Goal: Transaction & Acquisition: Purchase product/service

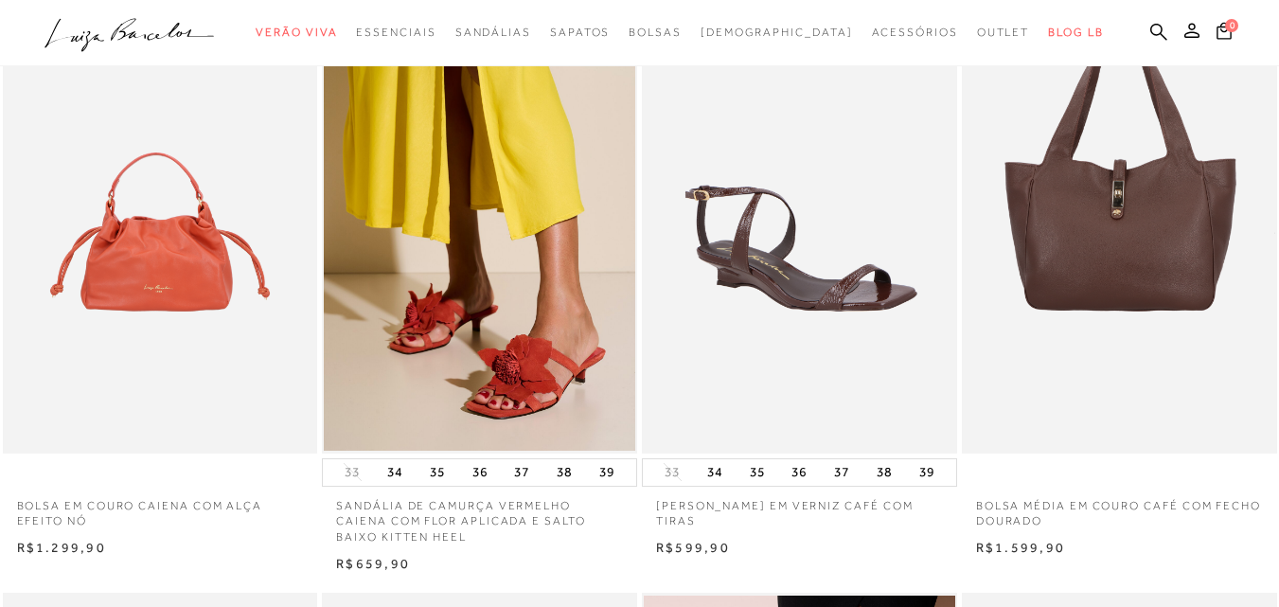
scroll to position [189, 0]
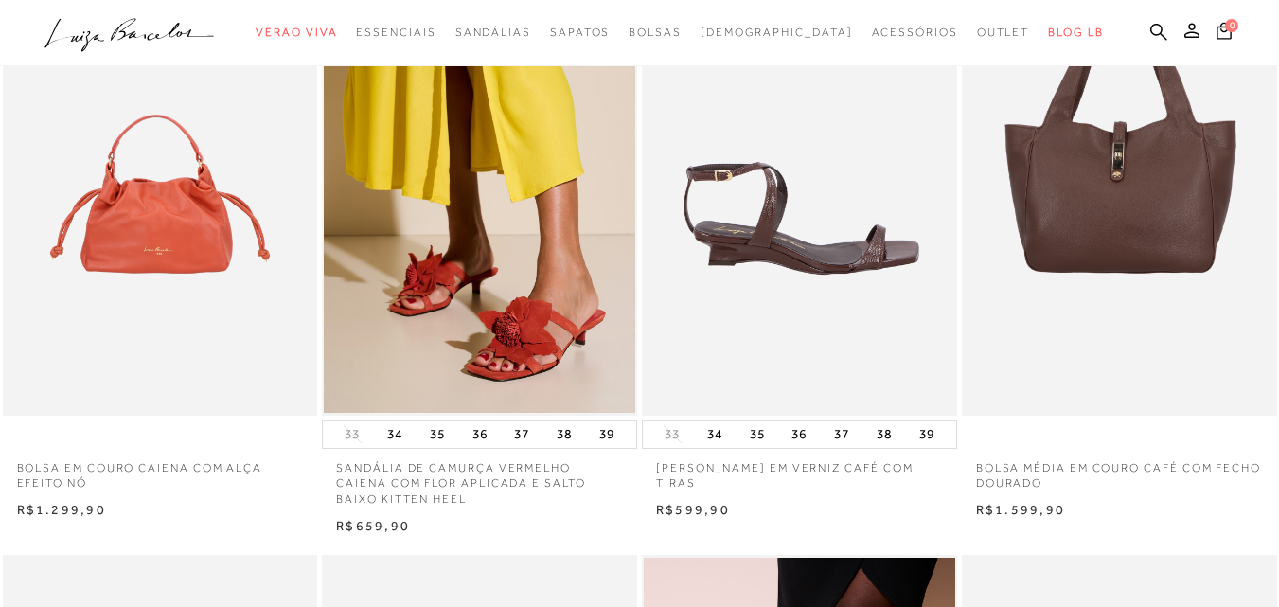
click at [850, 257] on img at bounding box center [800, 179] width 313 height 473
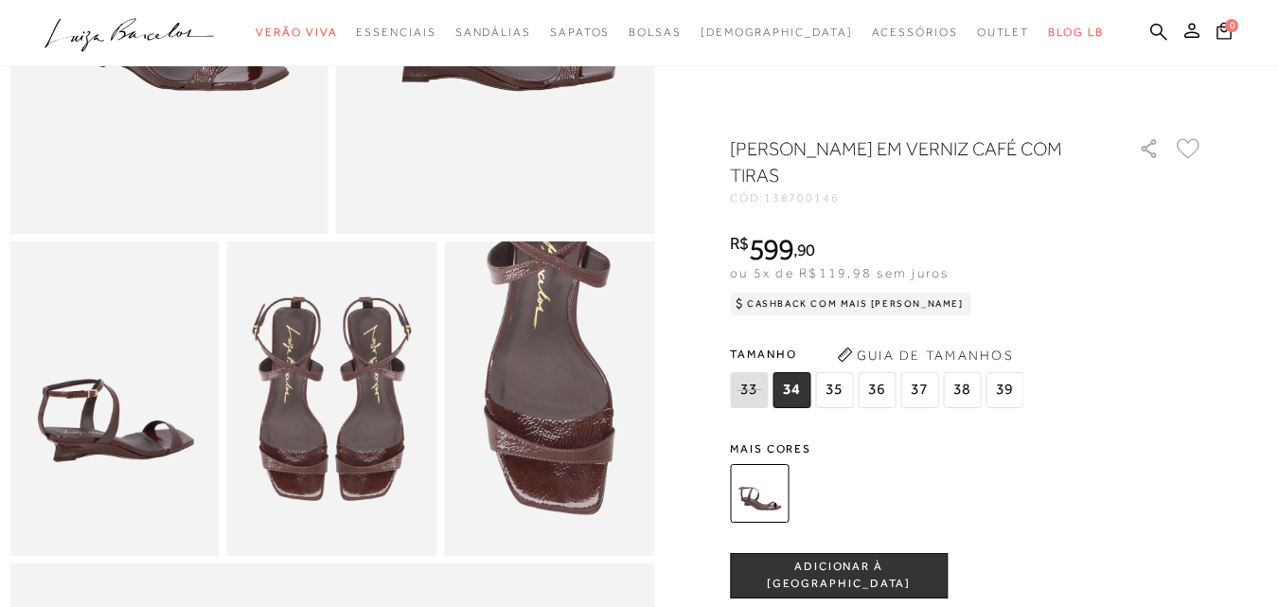
scroll to position [417, 0]
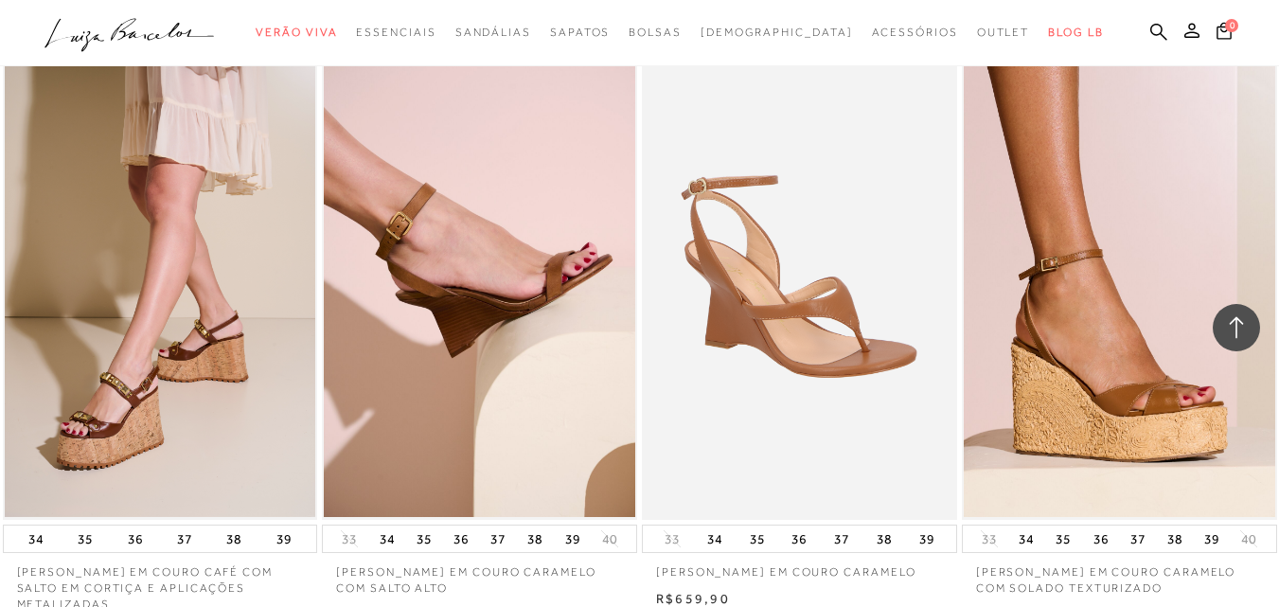
scroll to position [3118, 0]
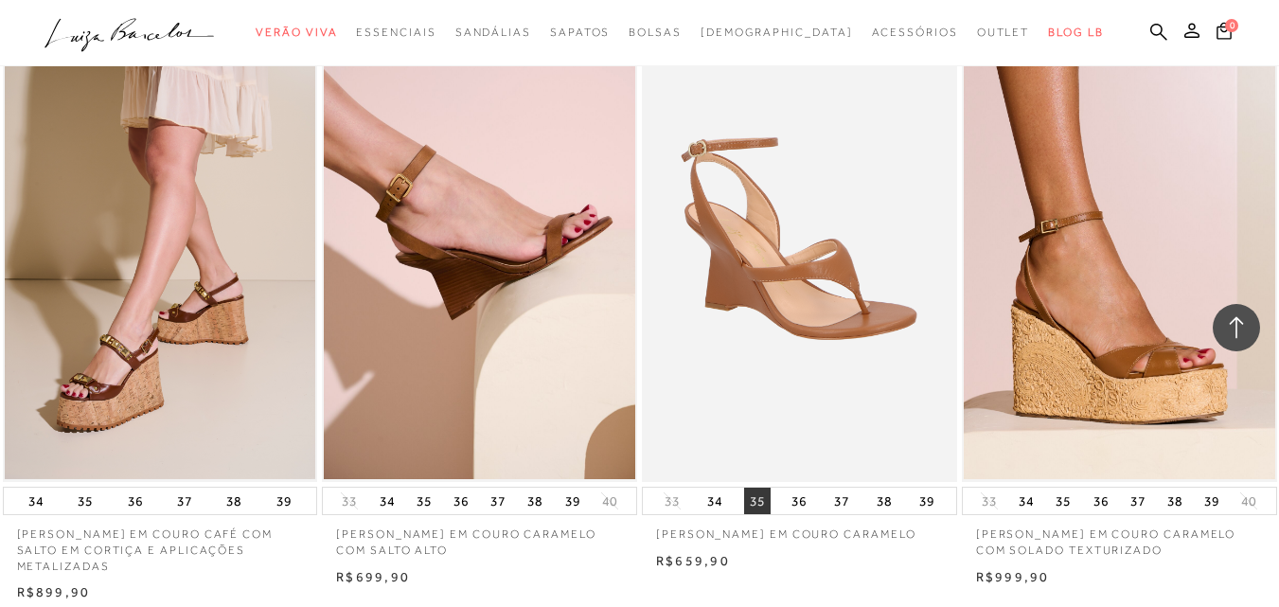
click at [755, 498] on button "35" at bounding box center [757, 501] width 27 height 27
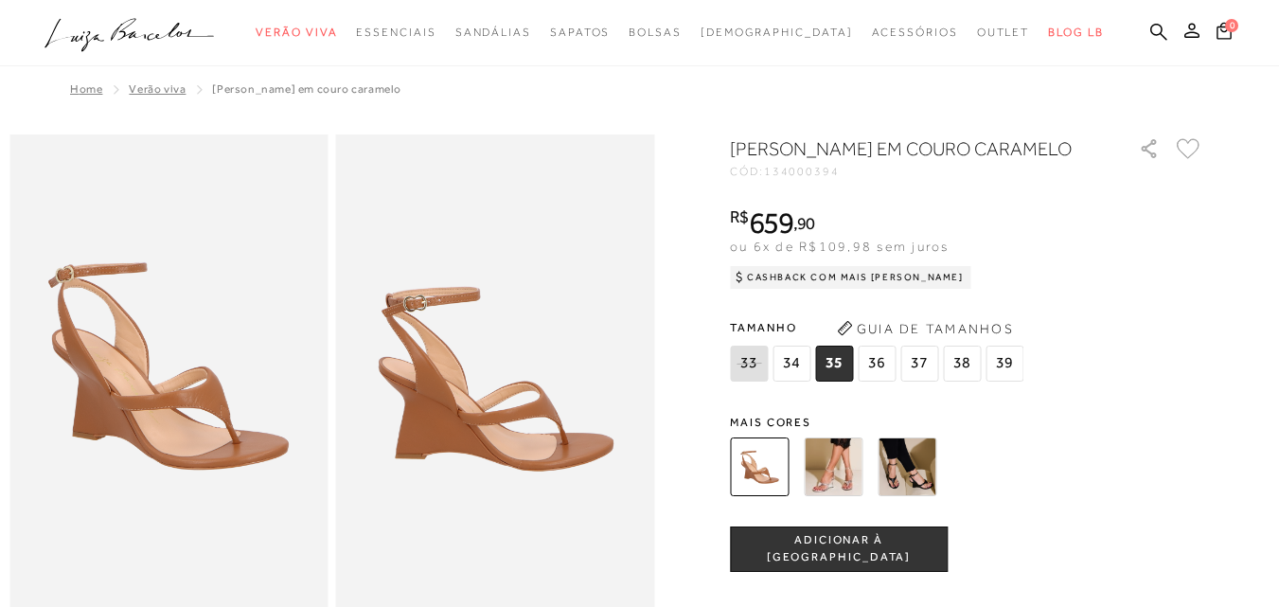
click at [841, 565] on span "ADICIONAR À SACOLA" at bounding box center [839, 548] width 216 height 33
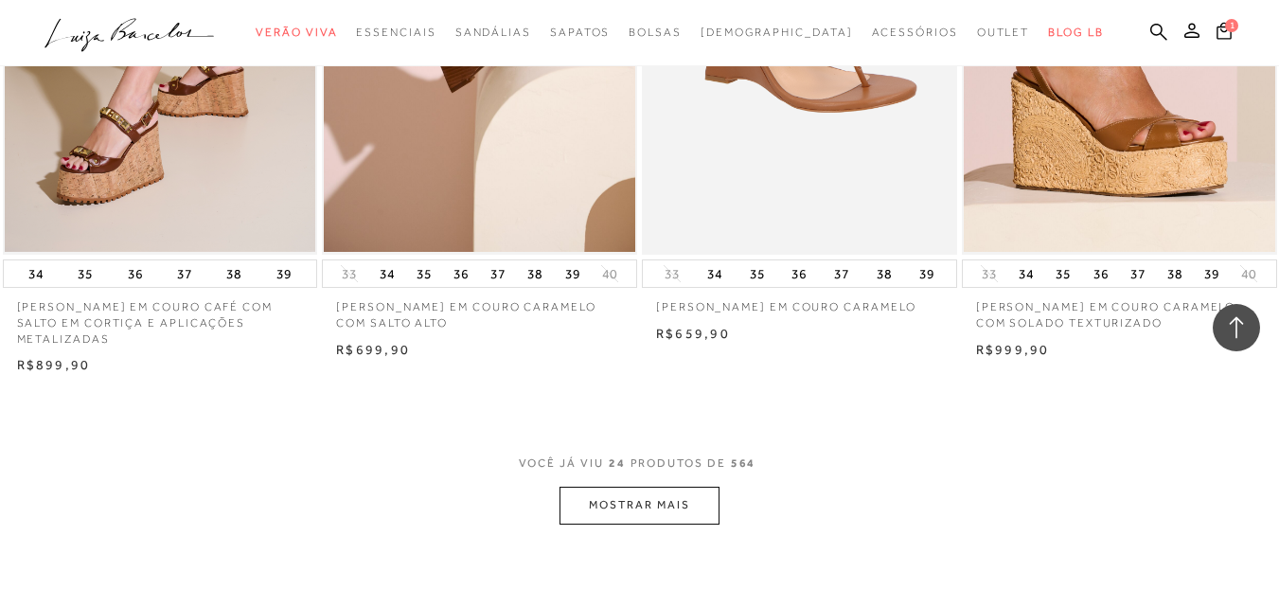
scroll to position [3383, 0]
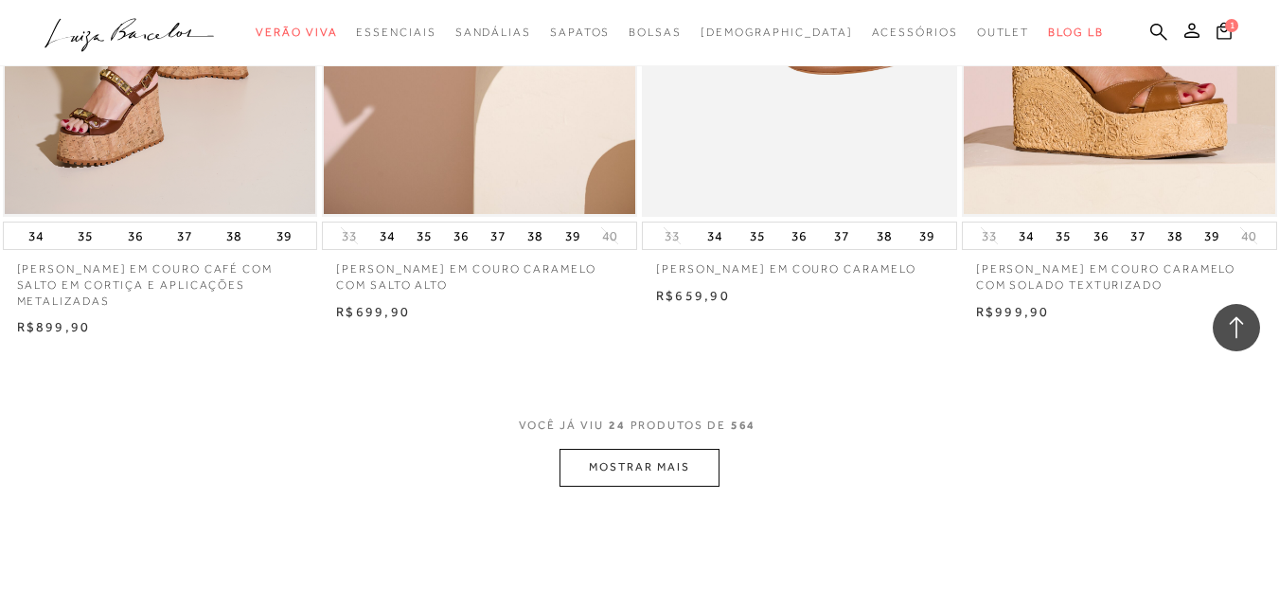
click at [651, 474] on button "MOSTRAR MAIS" at bounding box center [639, 467] width 159 height 37
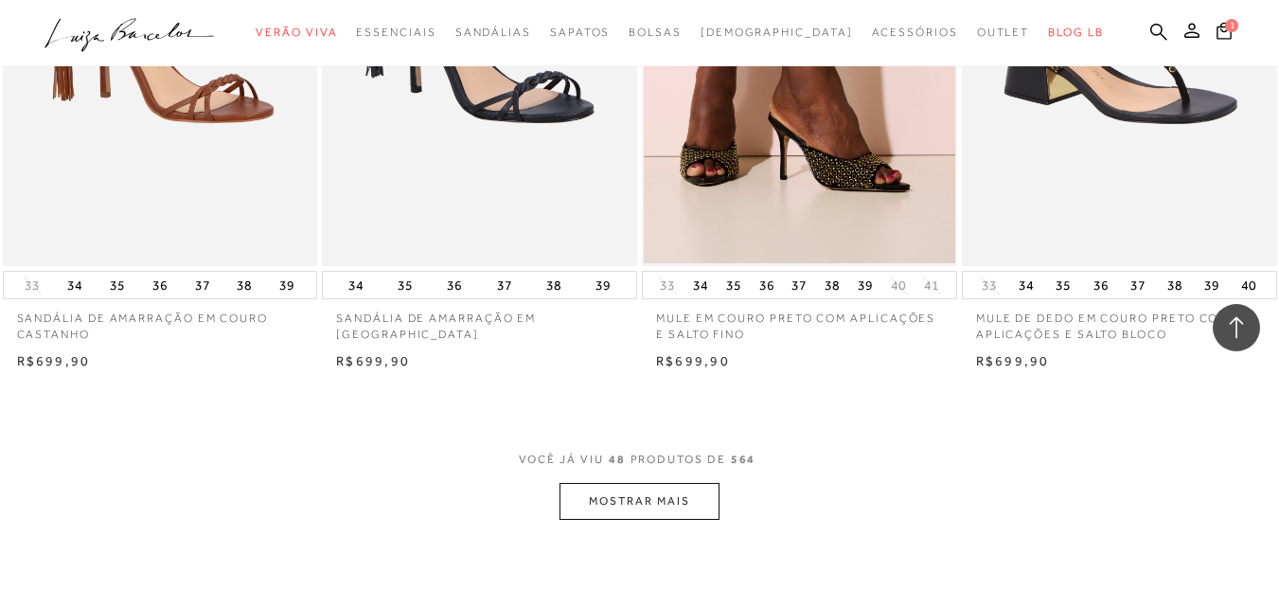
scroll to position [6995, 0]
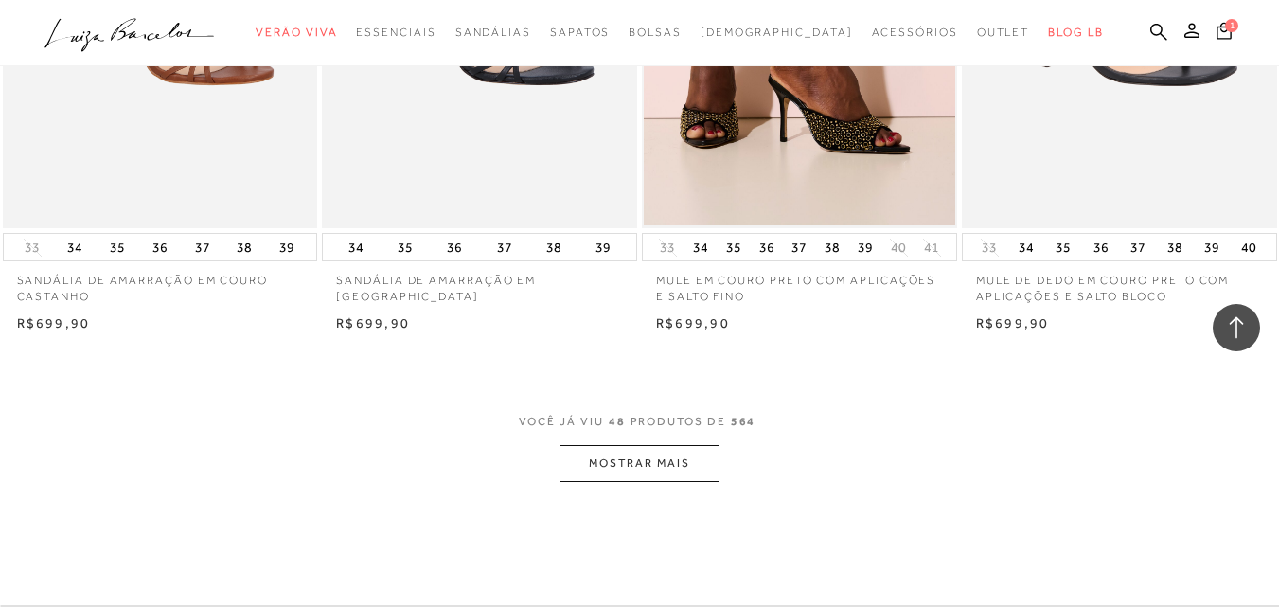
click at [663, 468] on button "MOSTRAR MAIS" at bounding box center [639, 463] width 159 height 37
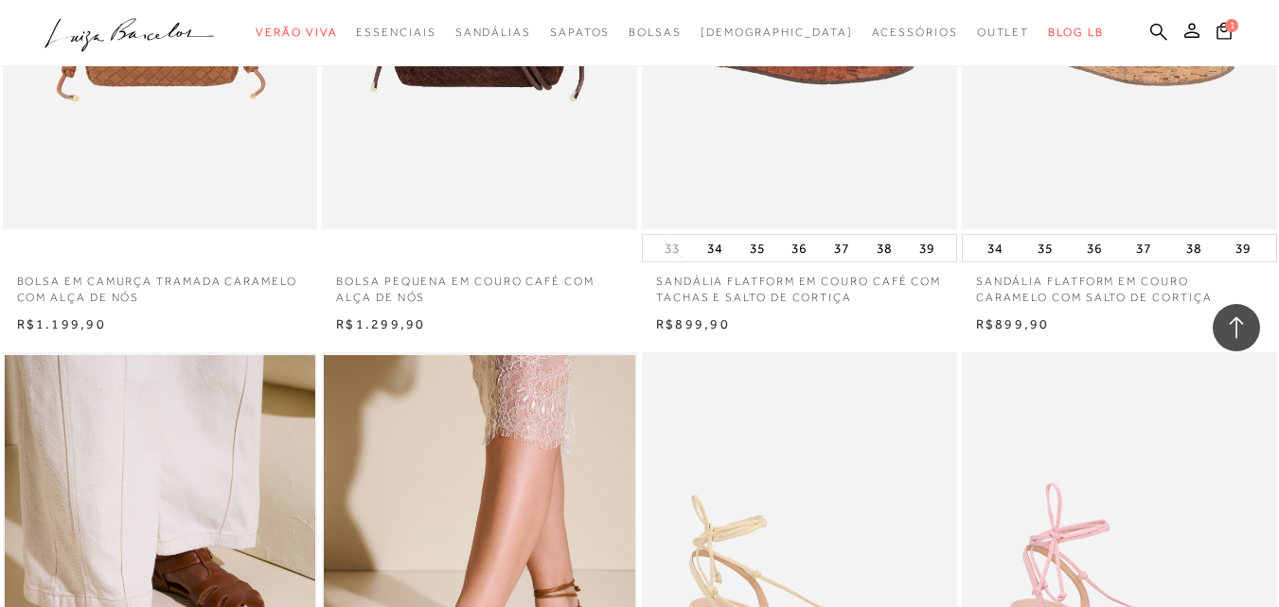
scroll to position [9431, 0]
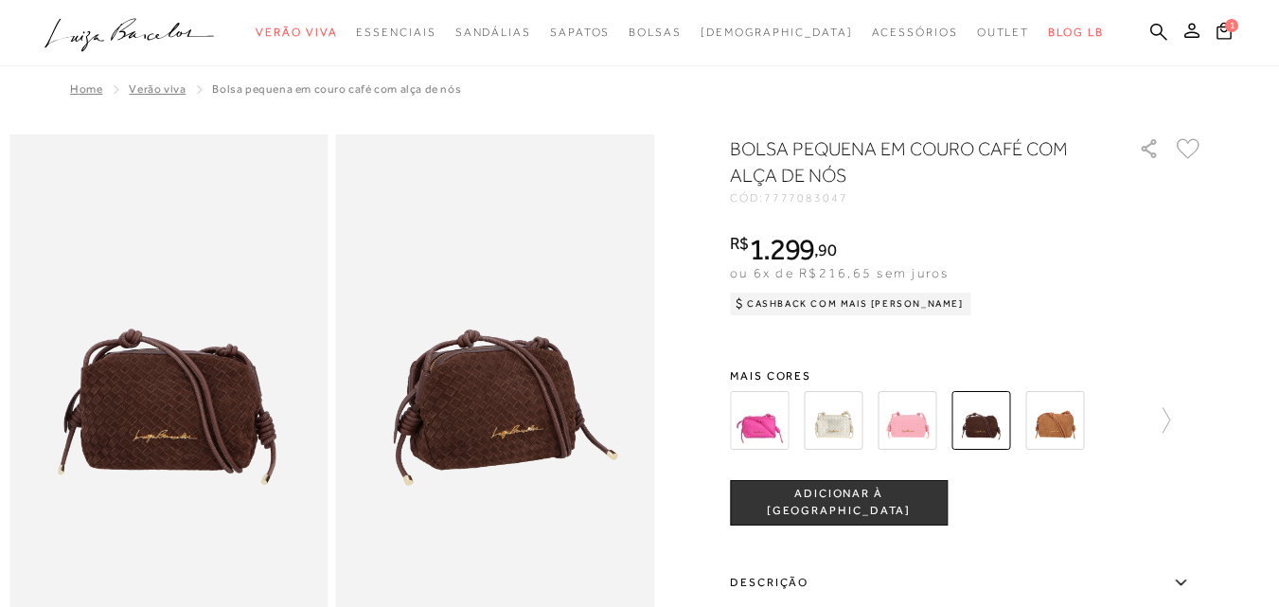
click at [913, 425] on img at bounding box center [907, 420] width 59 height 59
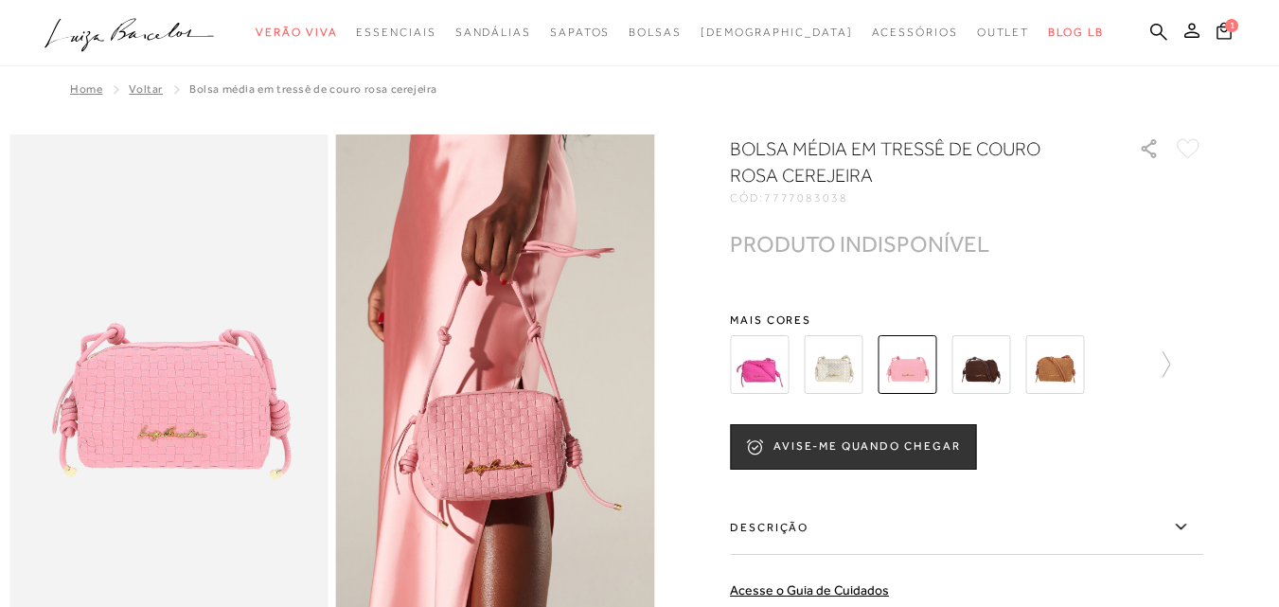
click at [768, 362] on img at bounding box center [759, 364] width 59 height 59
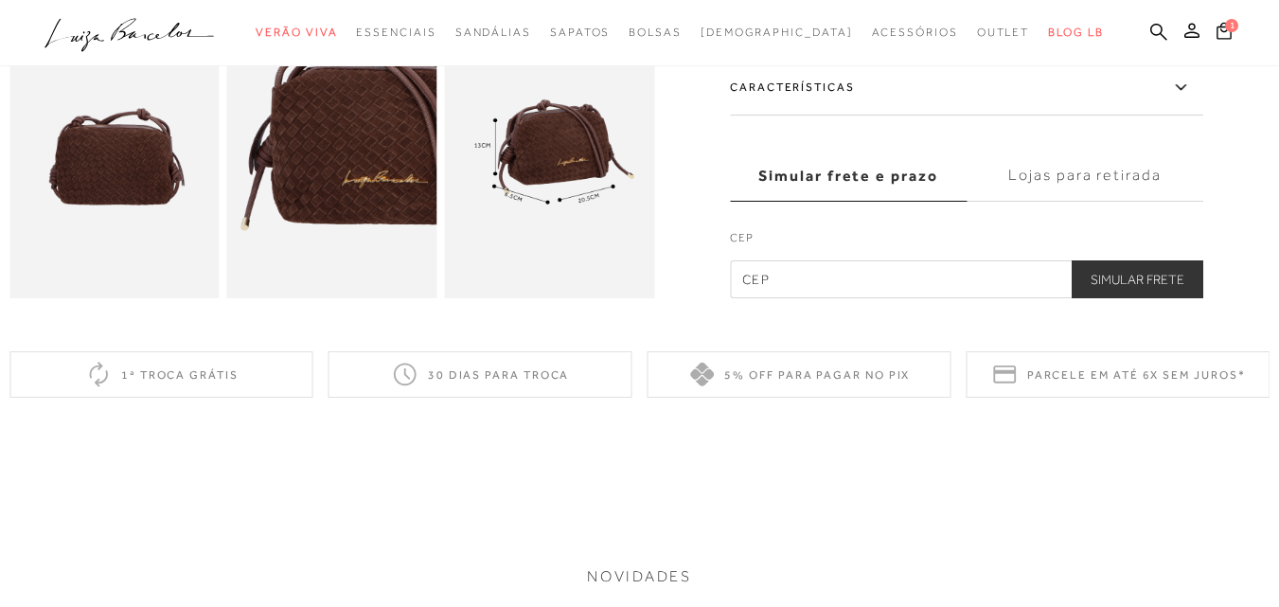
scroll to position [600, 0]
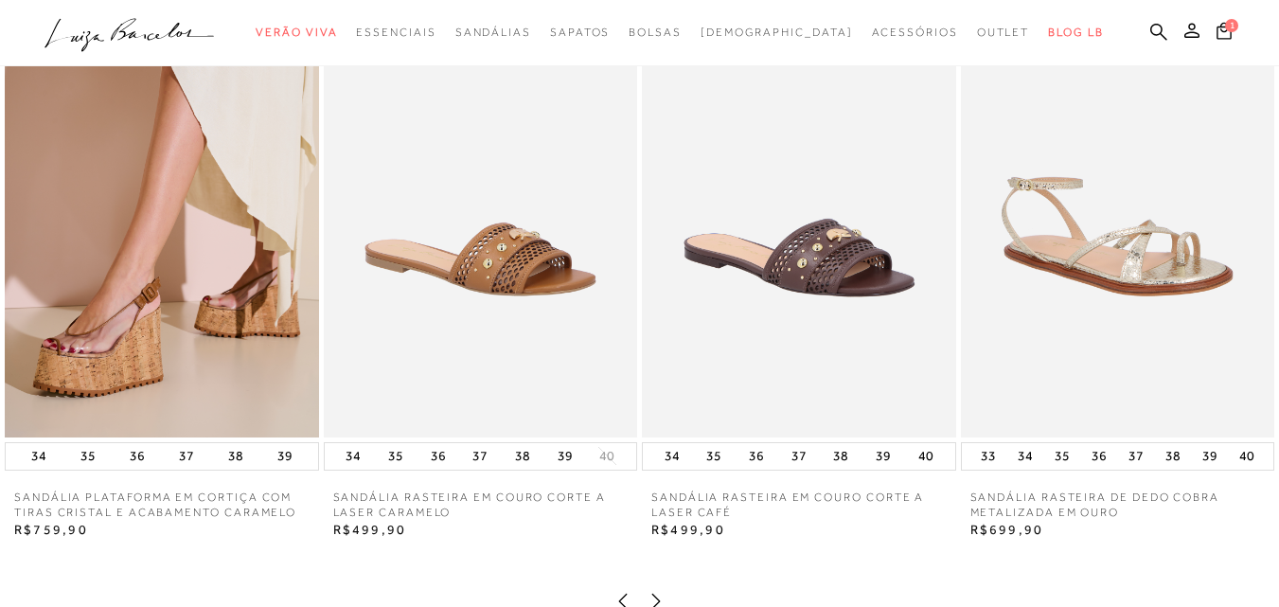
scroll to position [1326, 0]
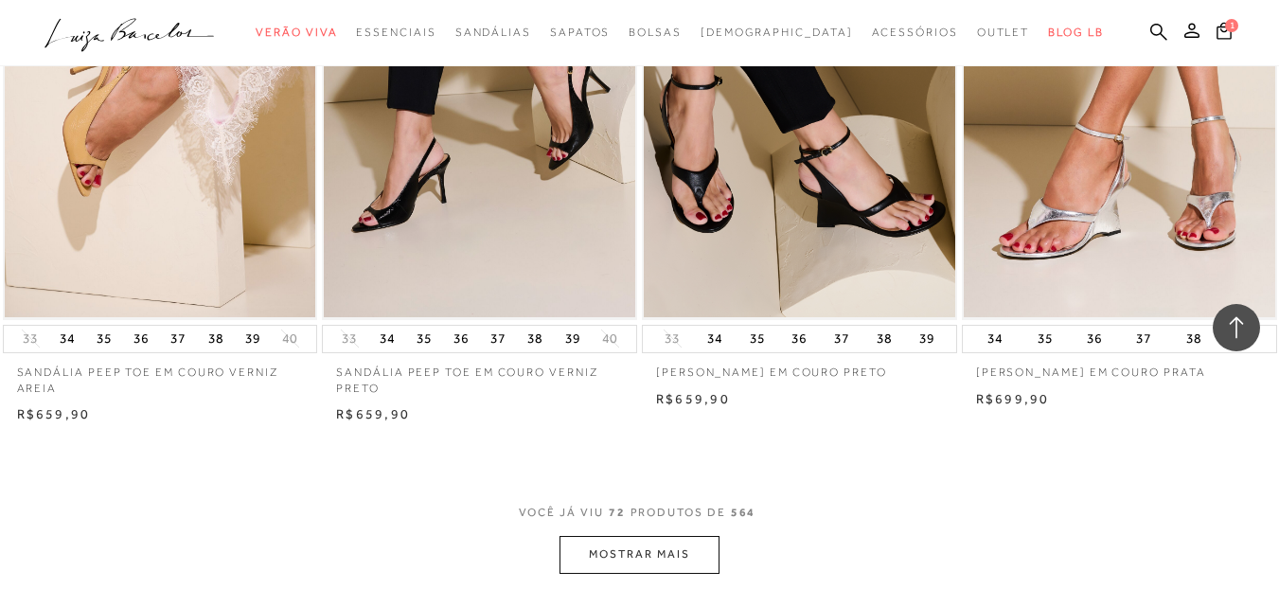
scroll to position [10638, 0]
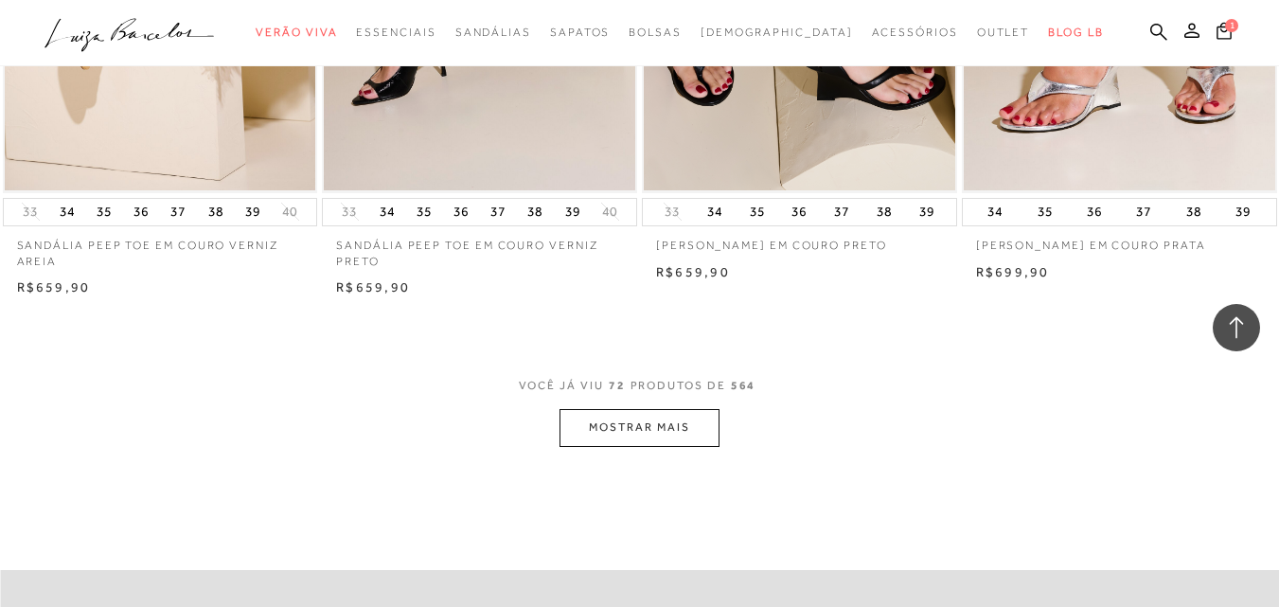
click at [681, 419] on button "MOSTRAR MAIS" at bounding box center [639, 427] width 159 height 37
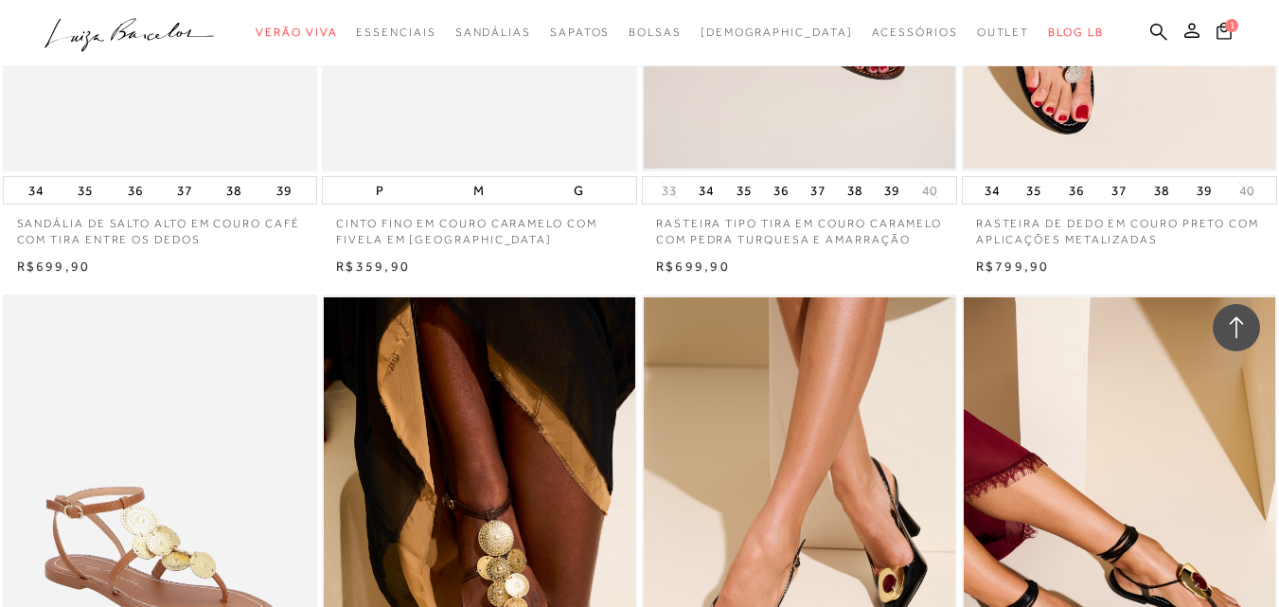
scroll to position [13617, 0]
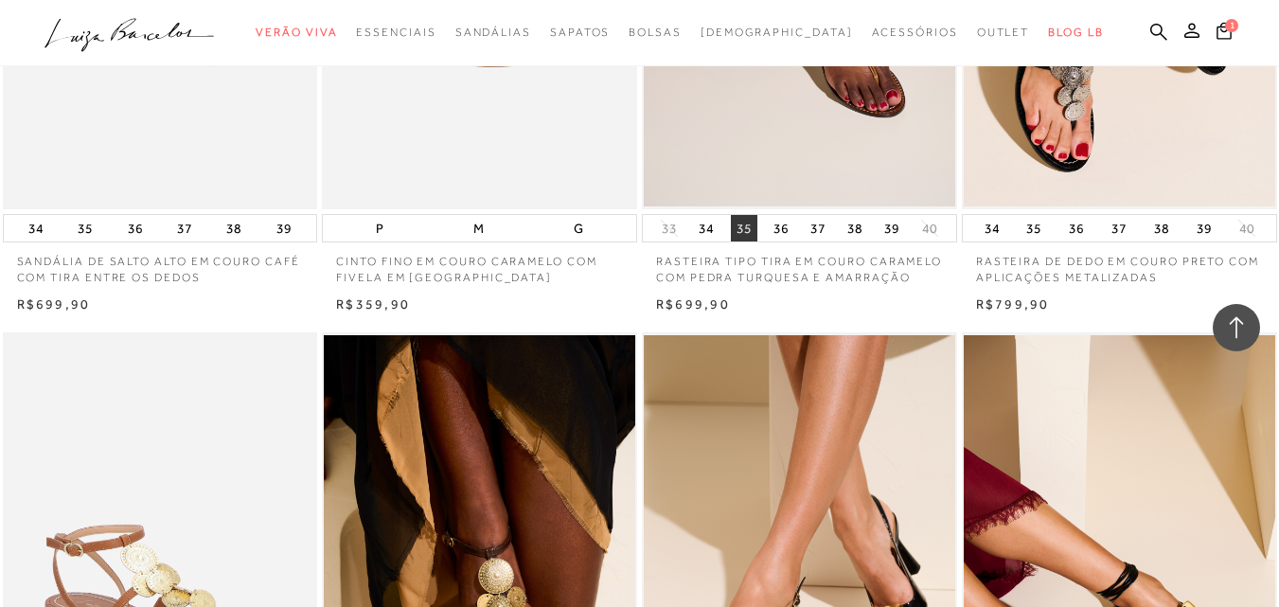
click at [748, 230] on button "35" at bounding box center [744, 228] width 27 height 27
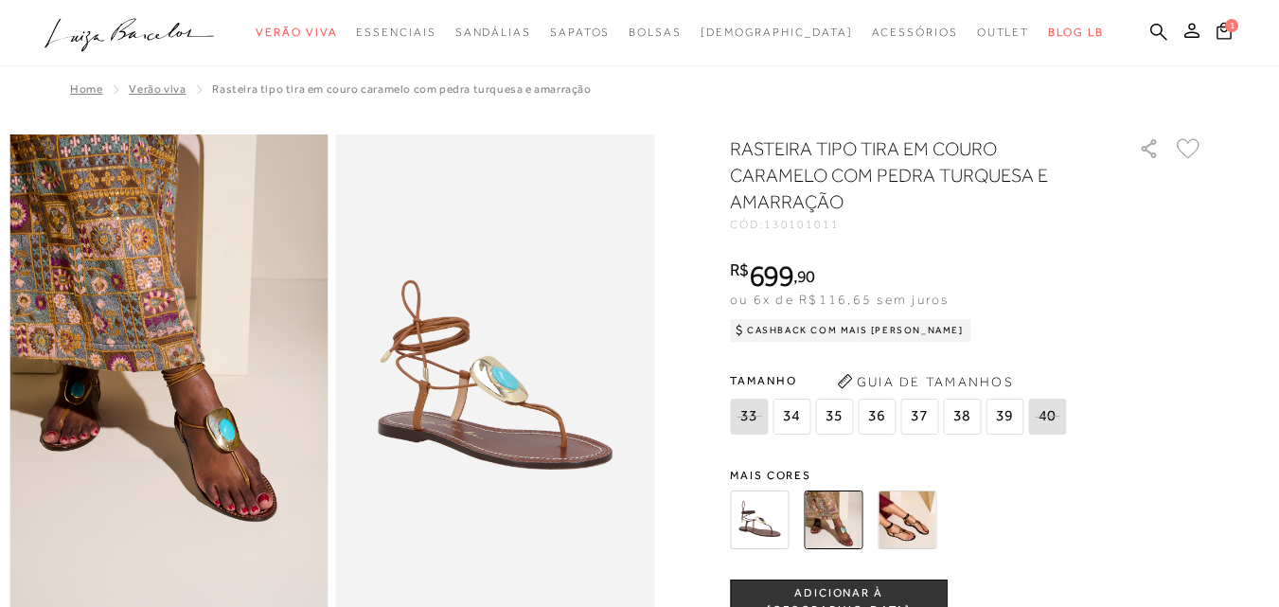
click at [837, 417] on span "35" at bounding box center [834, 417] width 38 height 36
click at [862, 597] on span "ADICIONAR À SACOLA" at bounding box center [839, 601] width 216 height 33
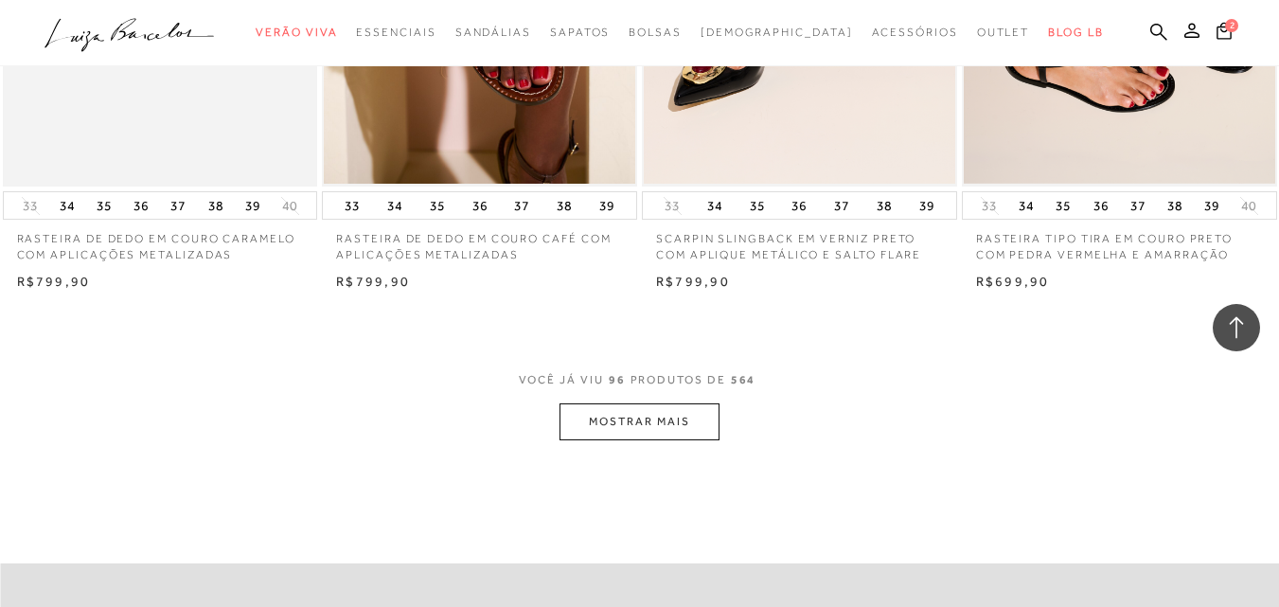
scroll to position [14374, 0]
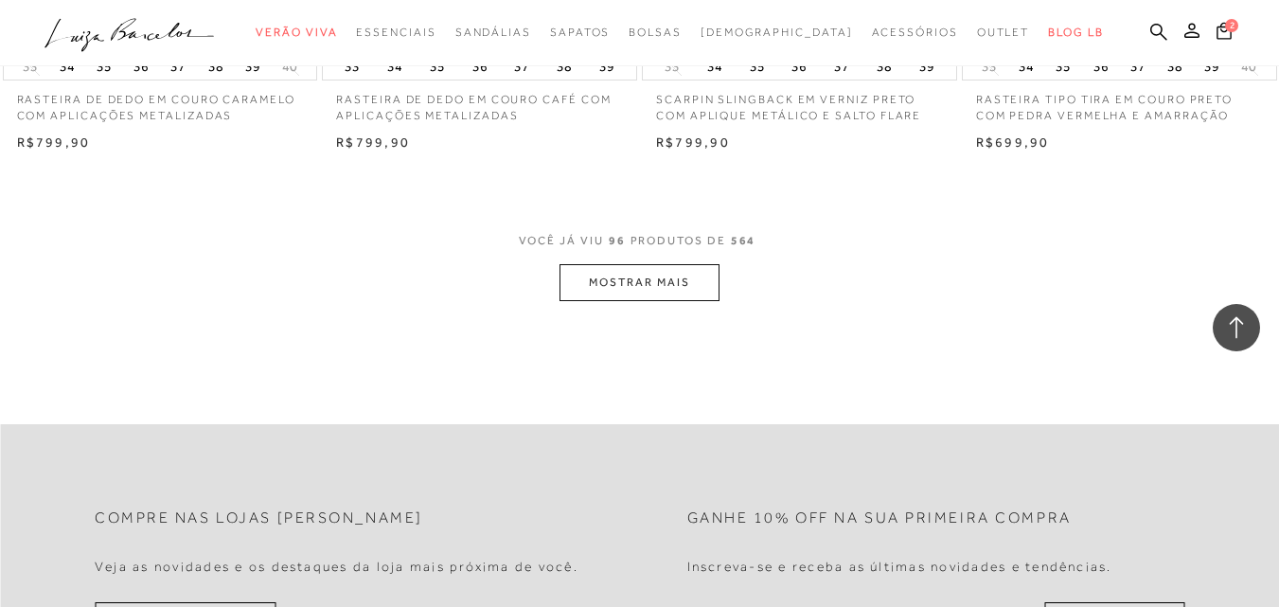
click at [658, 286] on button "MOSTRAR MAIS" at bounding box center [639, 282] width 159 height 37
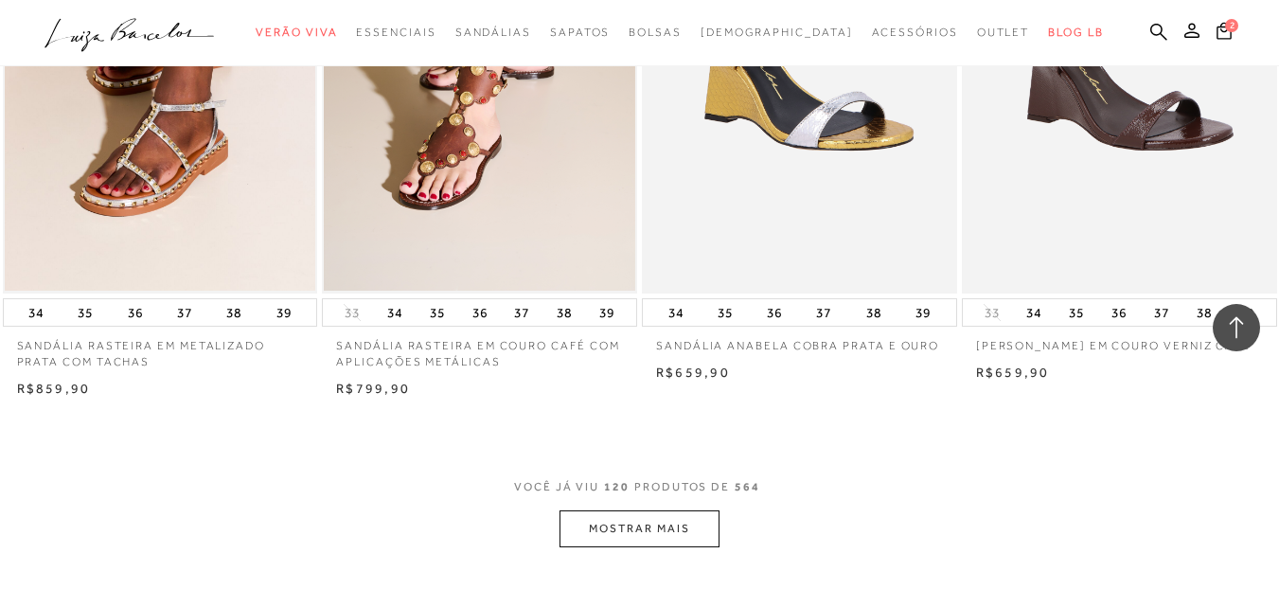
scroll to position [17757, 0]
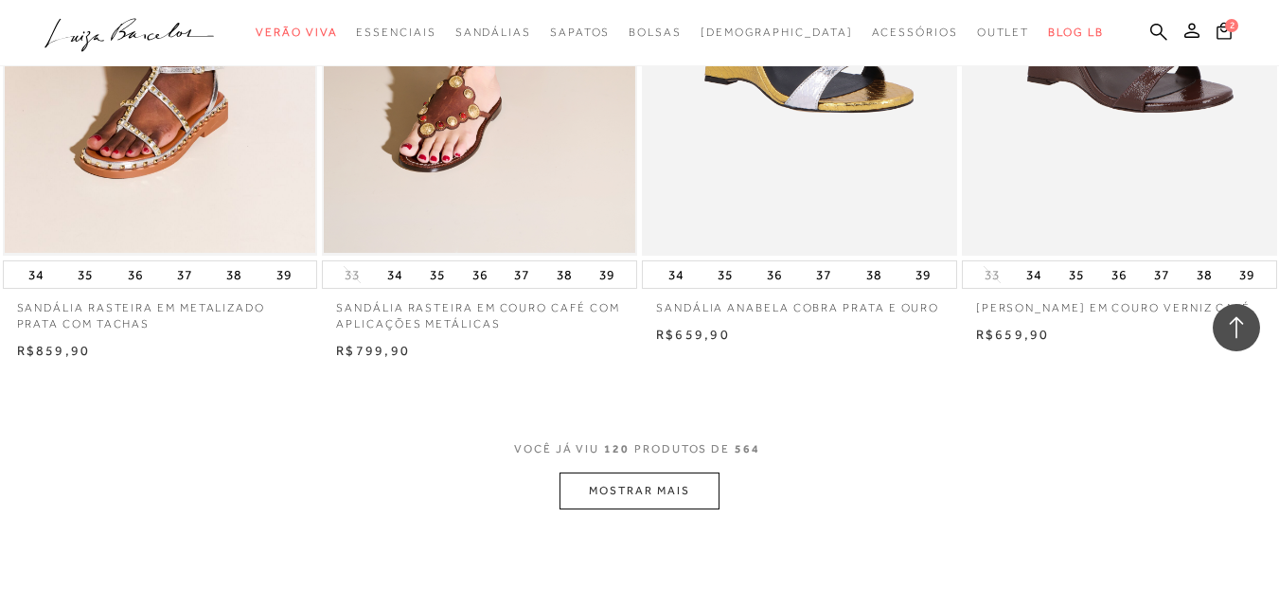
click at [686, 484] on button "MOSTRAR MAIS" at bounding box center [639, 491] width 159 height 37
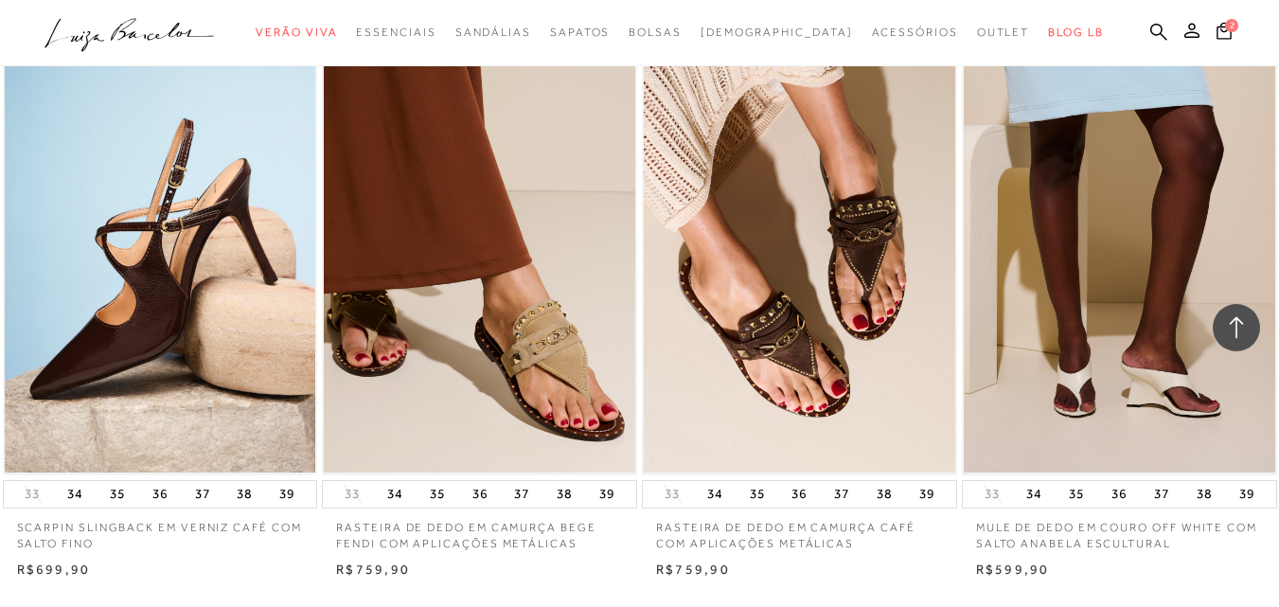
scroll to position [21167, 0]
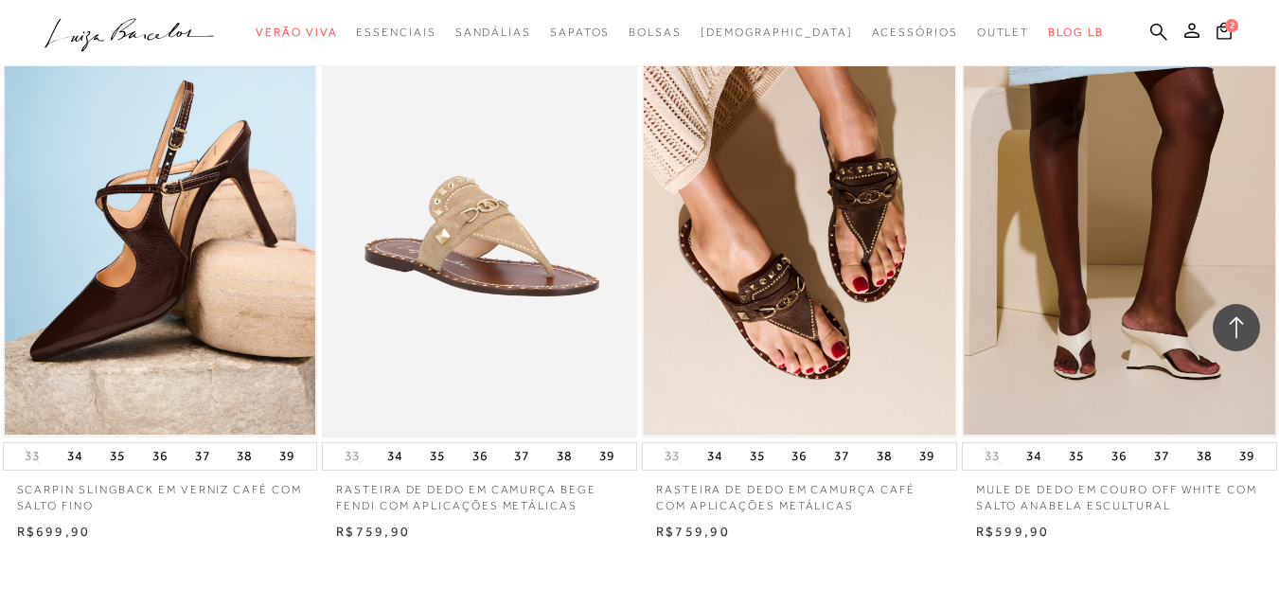
click at [509, 241] on img at bounding box center [480, 201] width 313 height 473
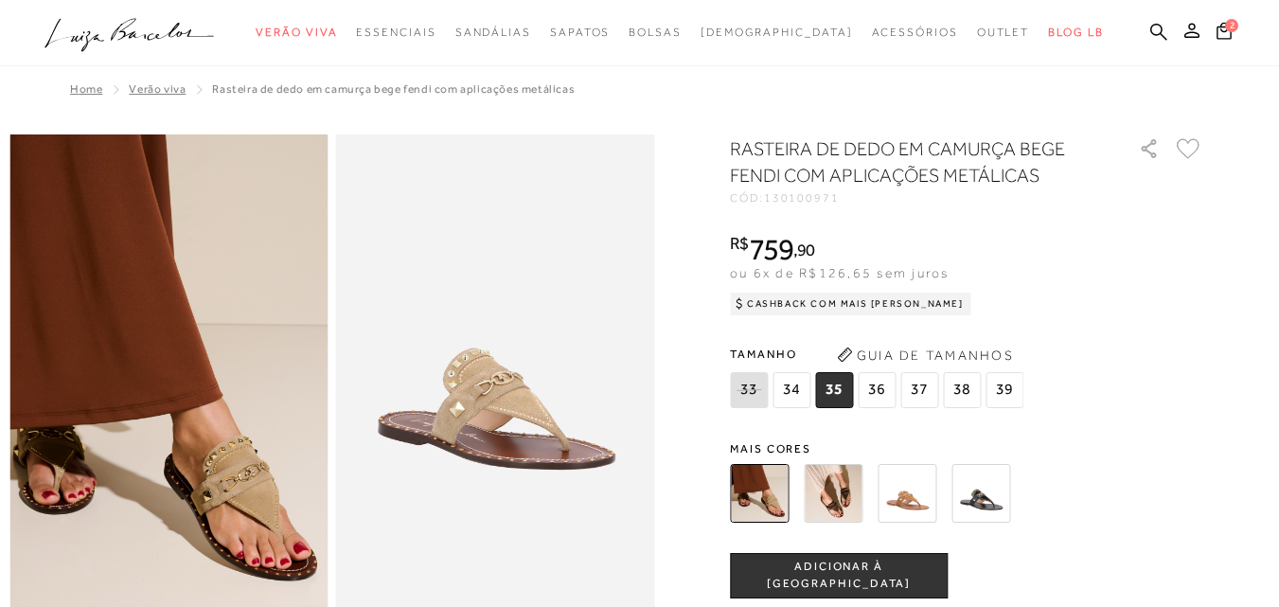
click at [848, 566] on span "ADICIONAR À SACOLA" at bounding box center [839, 575] width 216 height 33
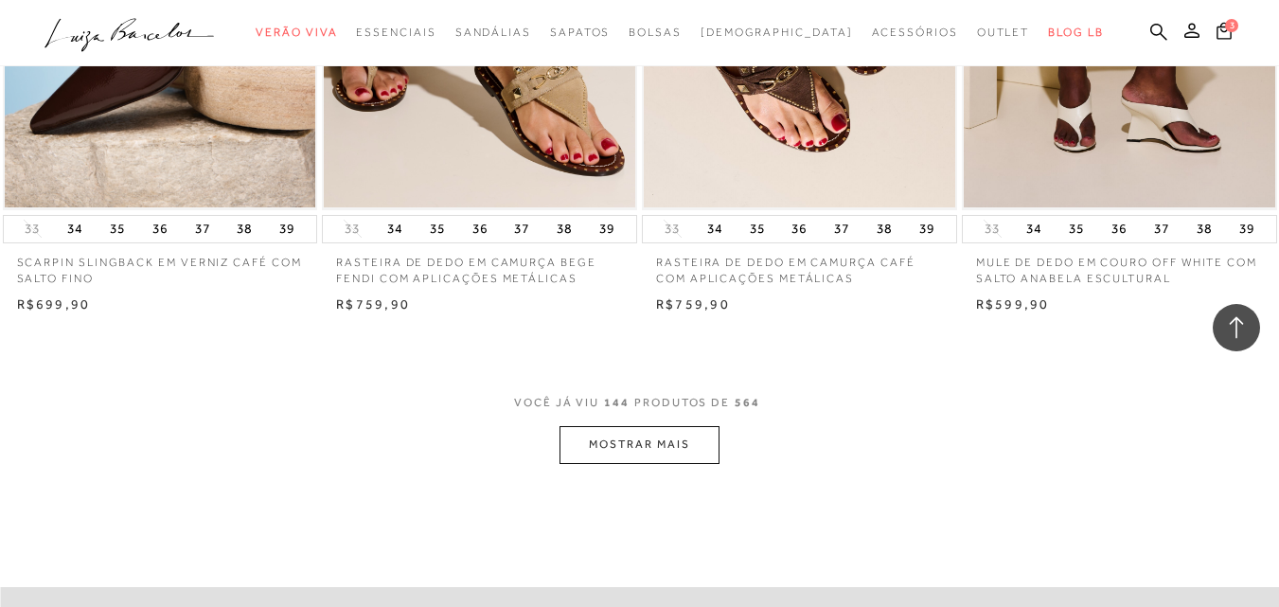
scroll to position [21432, 0]
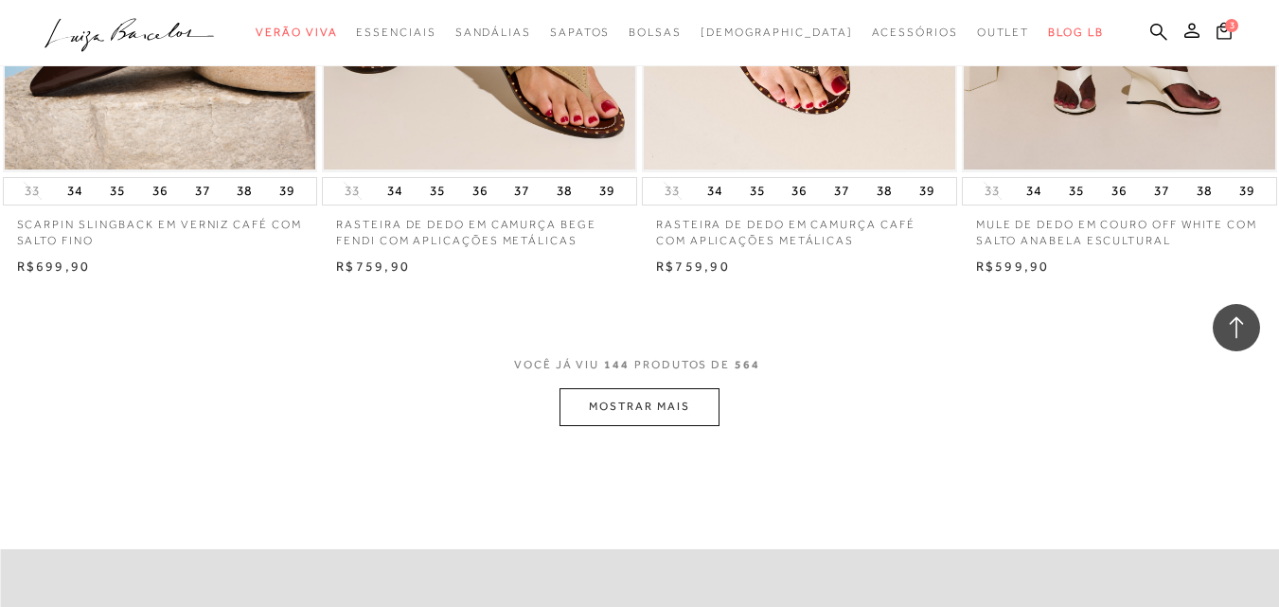
click at [652, 409] on button "MOSTRAR MAIS" at bounding box center [639, 406] width 159 height 37
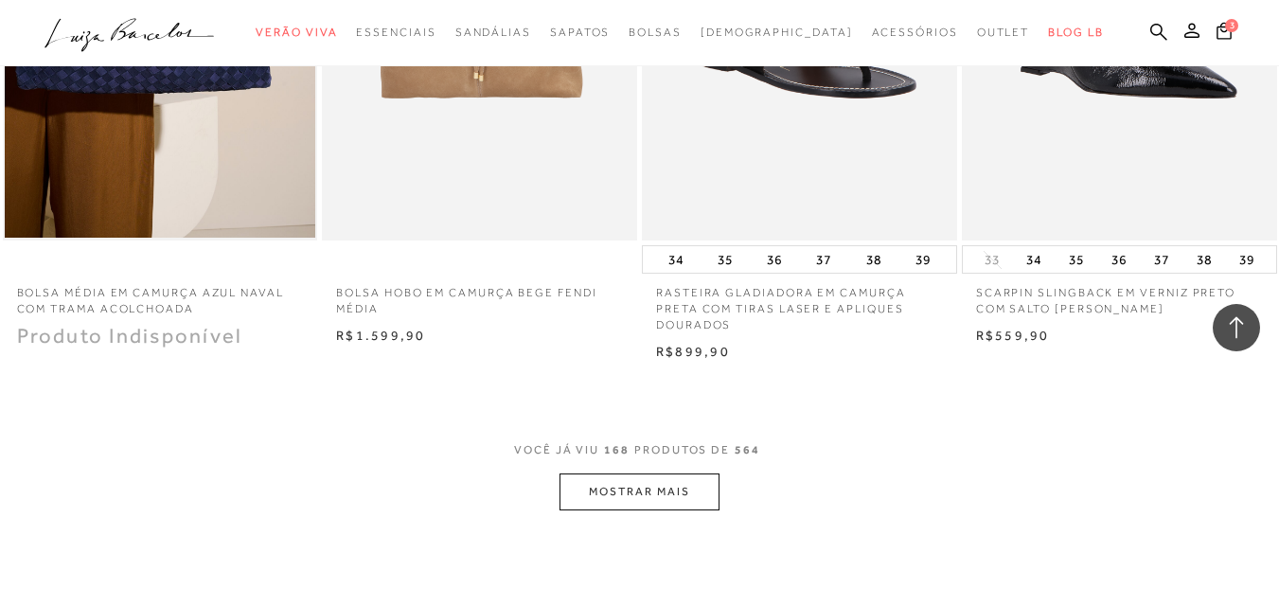
scroll to position [25106, 0]
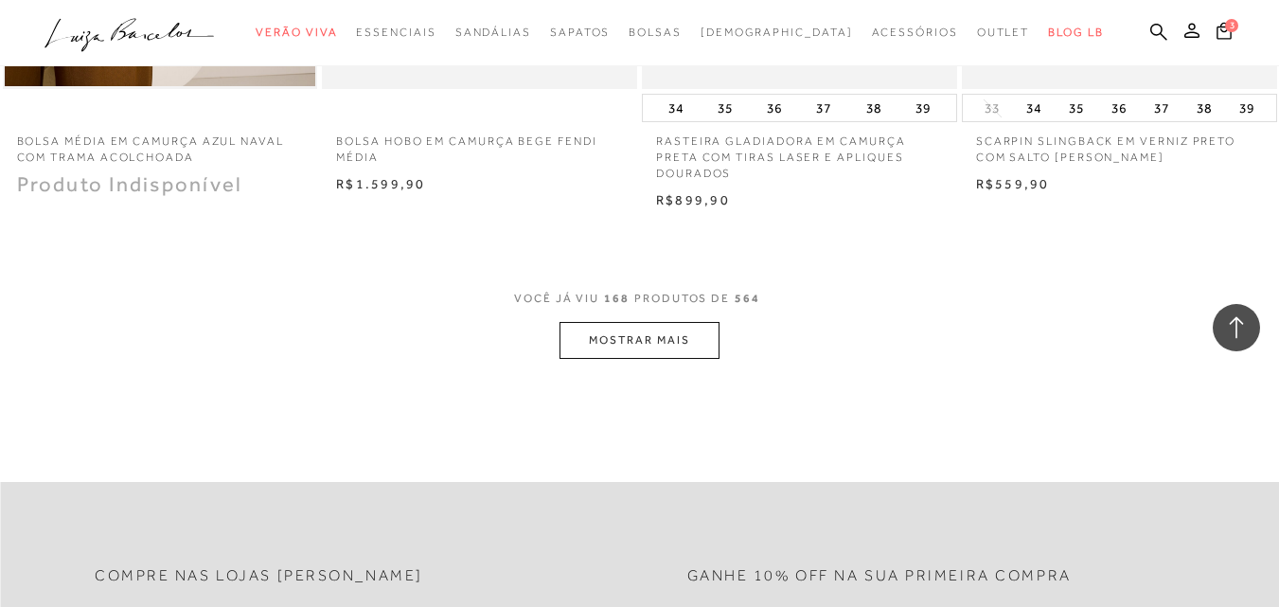
click at [636, 344] on button "MOSTRAR MAIS" at bounding box center [639, 340] width 159 height 37
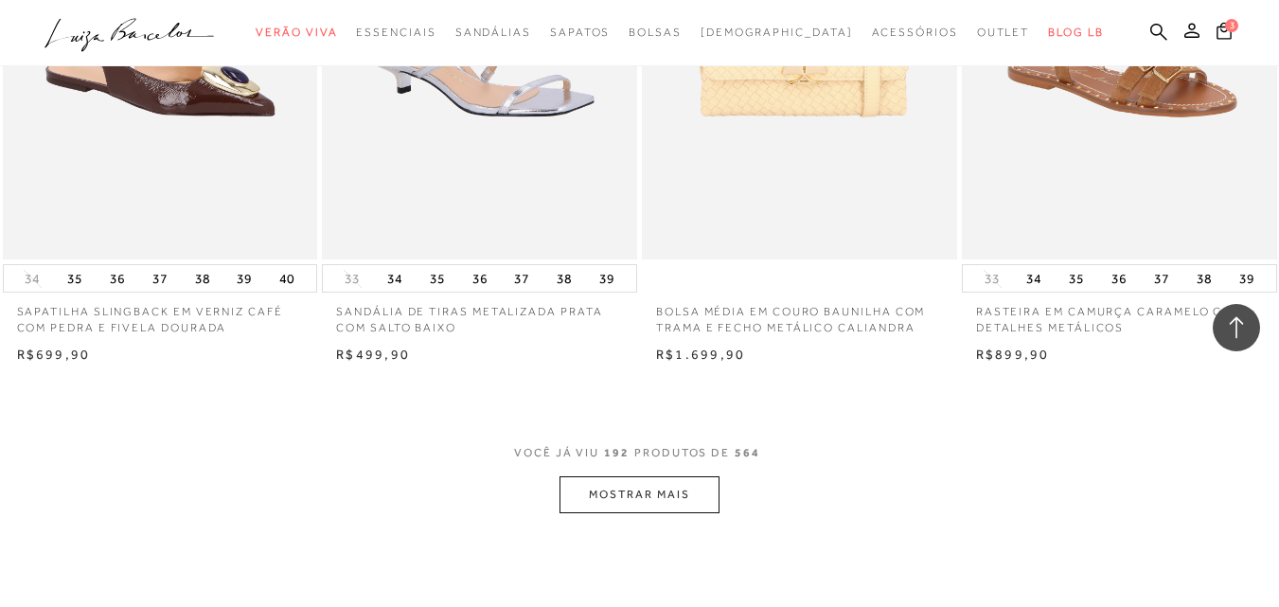
scroll to position [28629, 0]
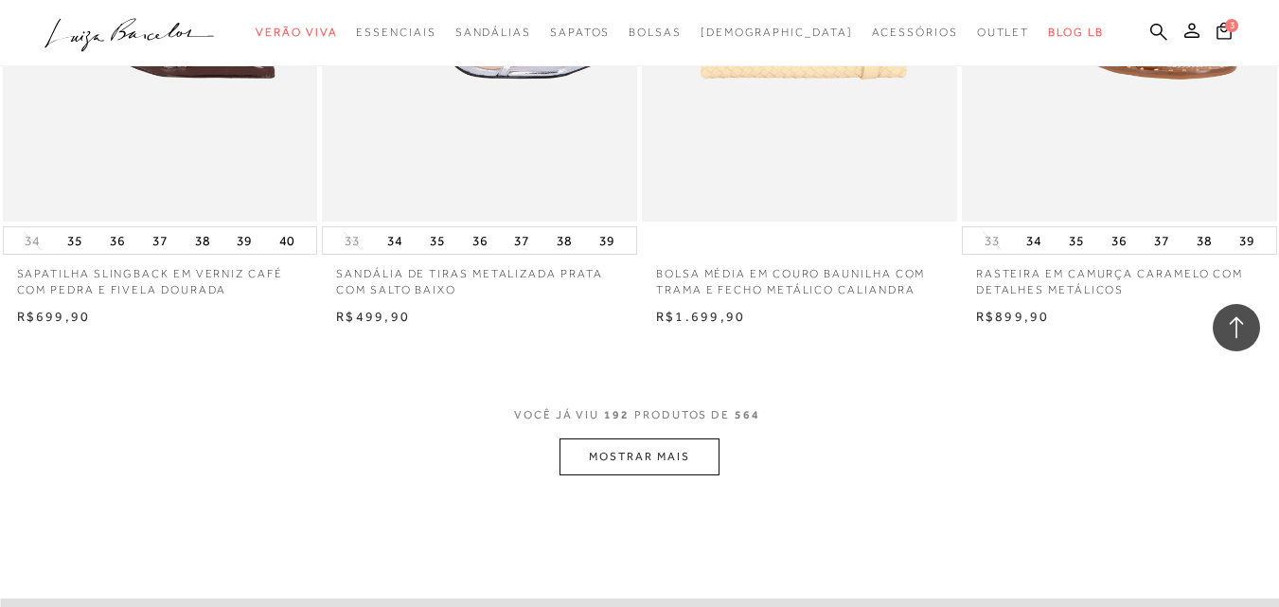
click at [633, 439] on button "MOSTRAR MAIS" at bounding box center [639, 456] width 159 height 37
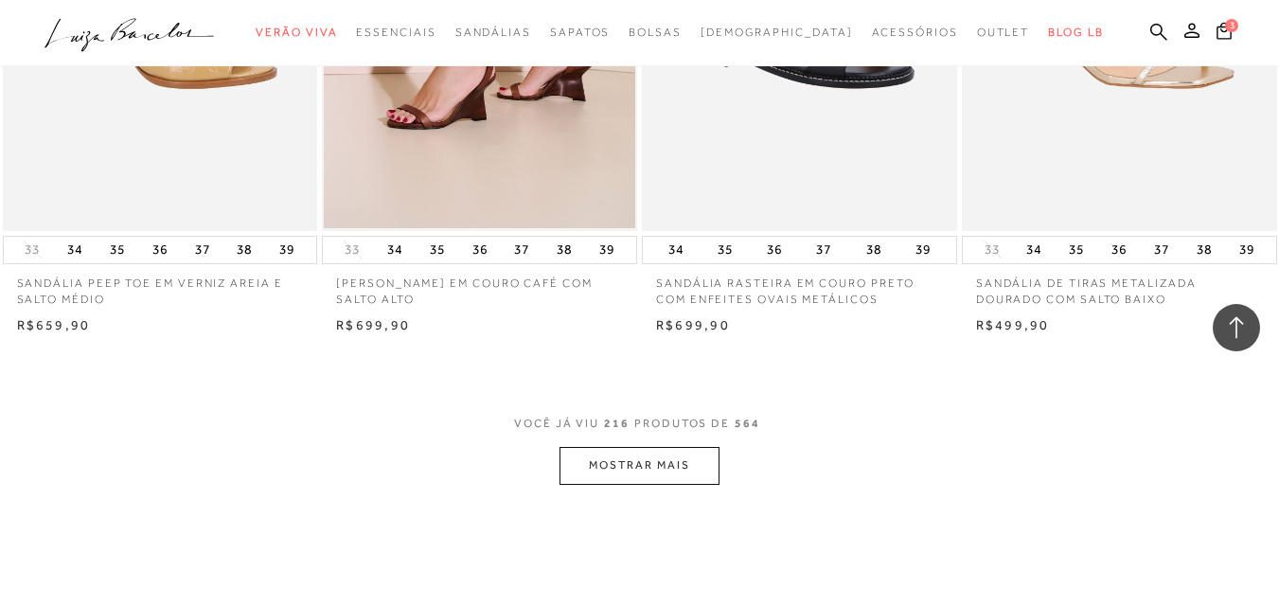
scroll to position [32265, 0]
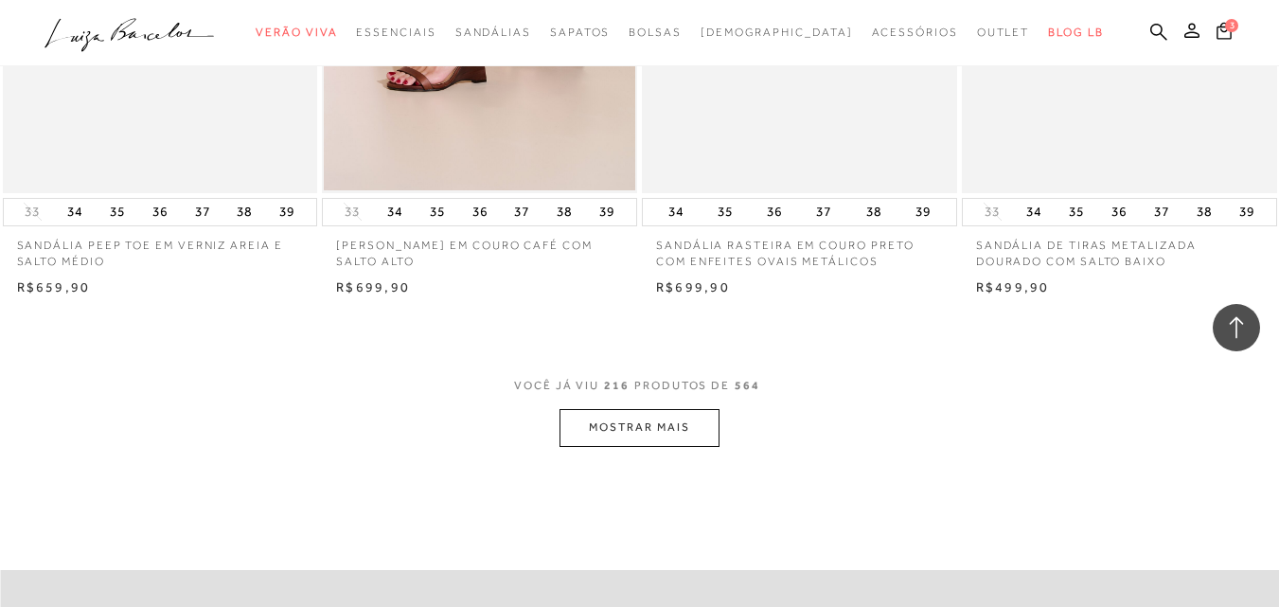
click at [650, 419] on button "MOSTRAR MAIS" at bounding box center [639, 427] width 159 height 37
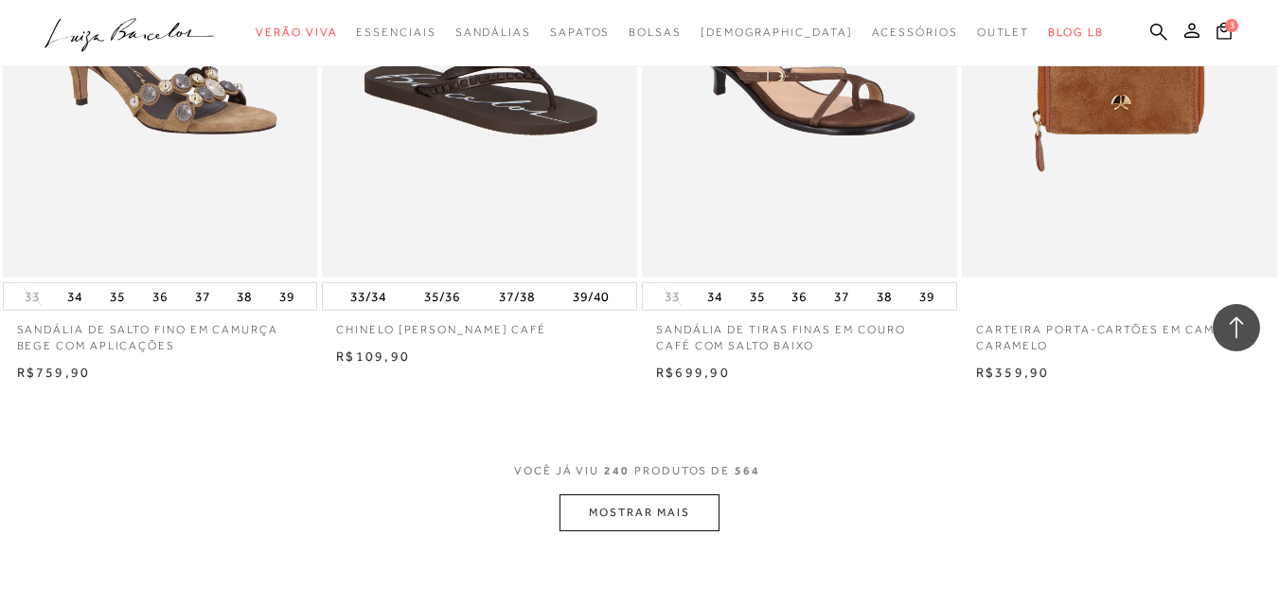
scroll to position [35825, 0]
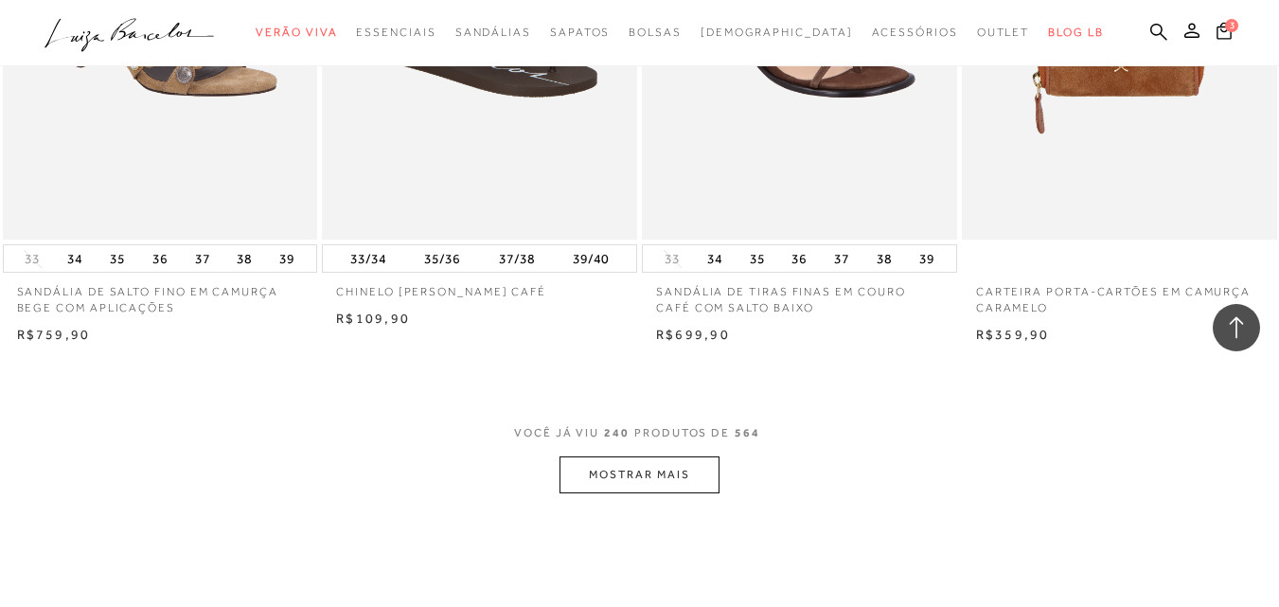
click at [639, 462] on button "MOSTRAR MAIS" at bounding box center [639, 474] width 159 height 37
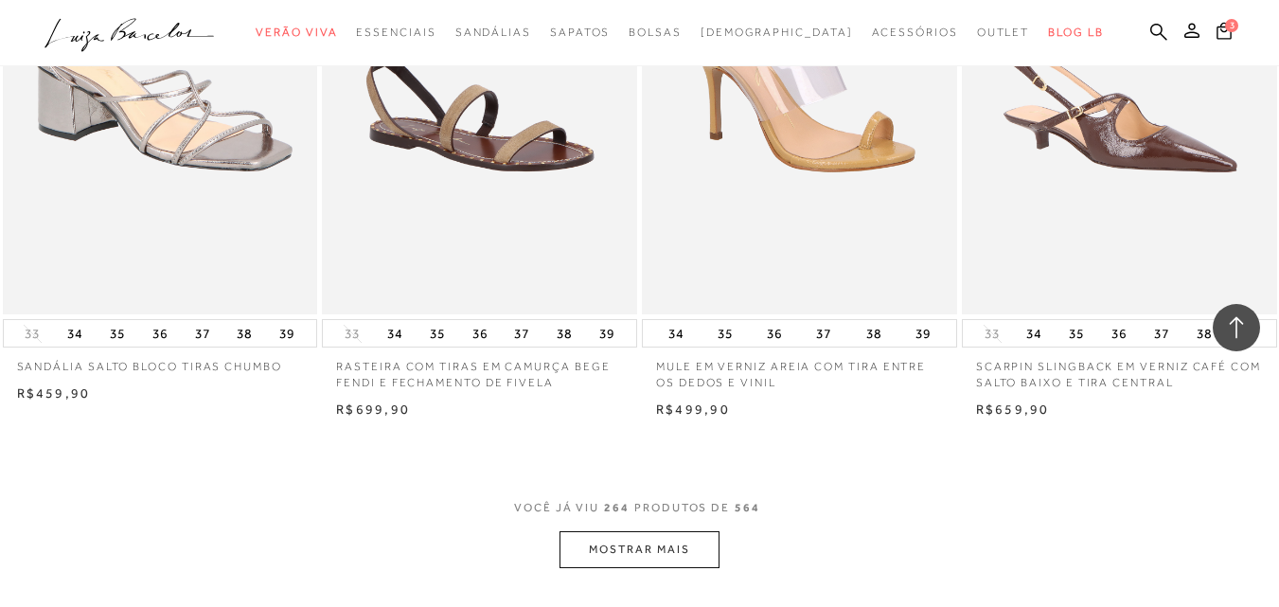
scroll to position [39625, 0]
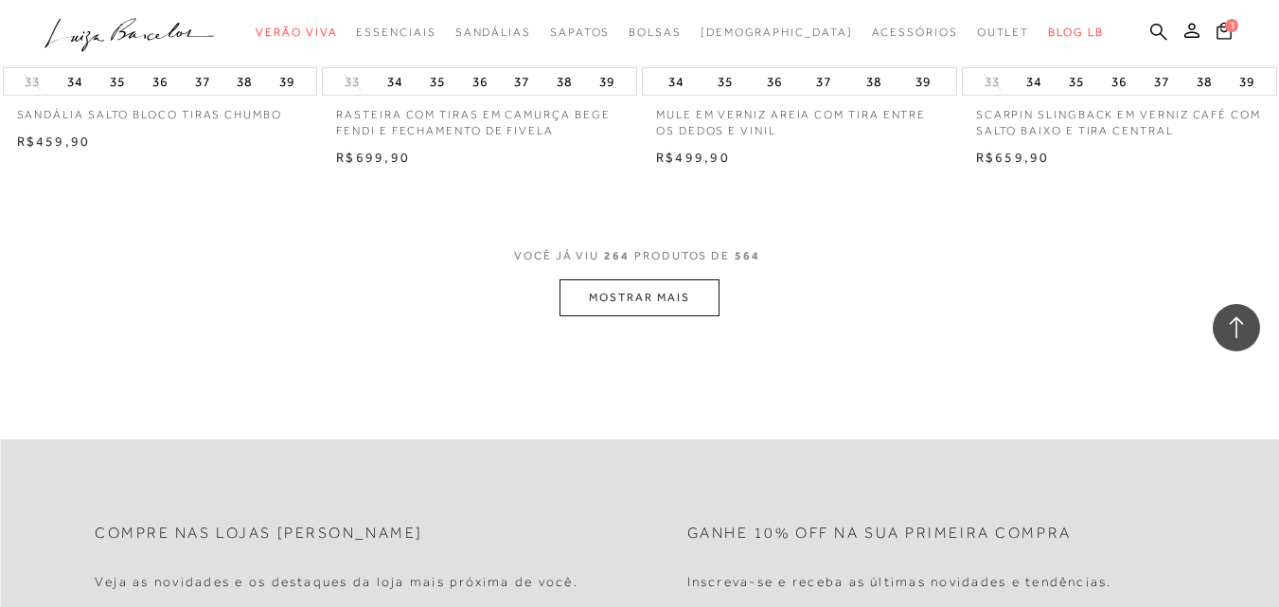
click at [675, 281] on button "MOSTRAR MAIS" at bounding box center [639, 297] width 159 height 37
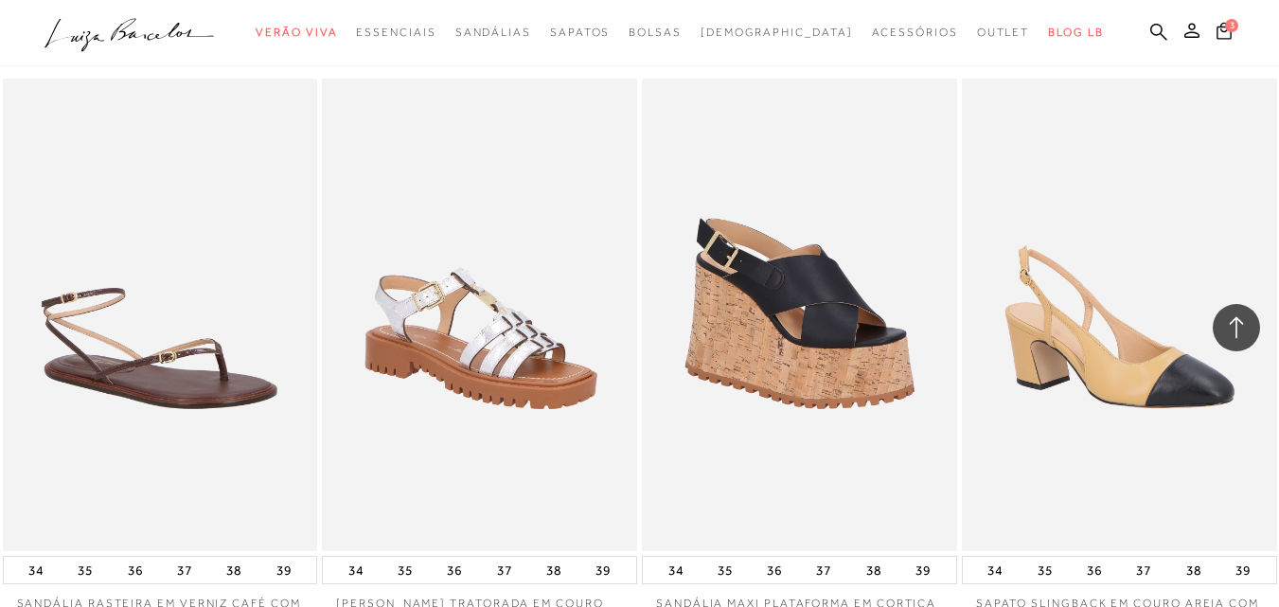
scroll to position [43275, 0]
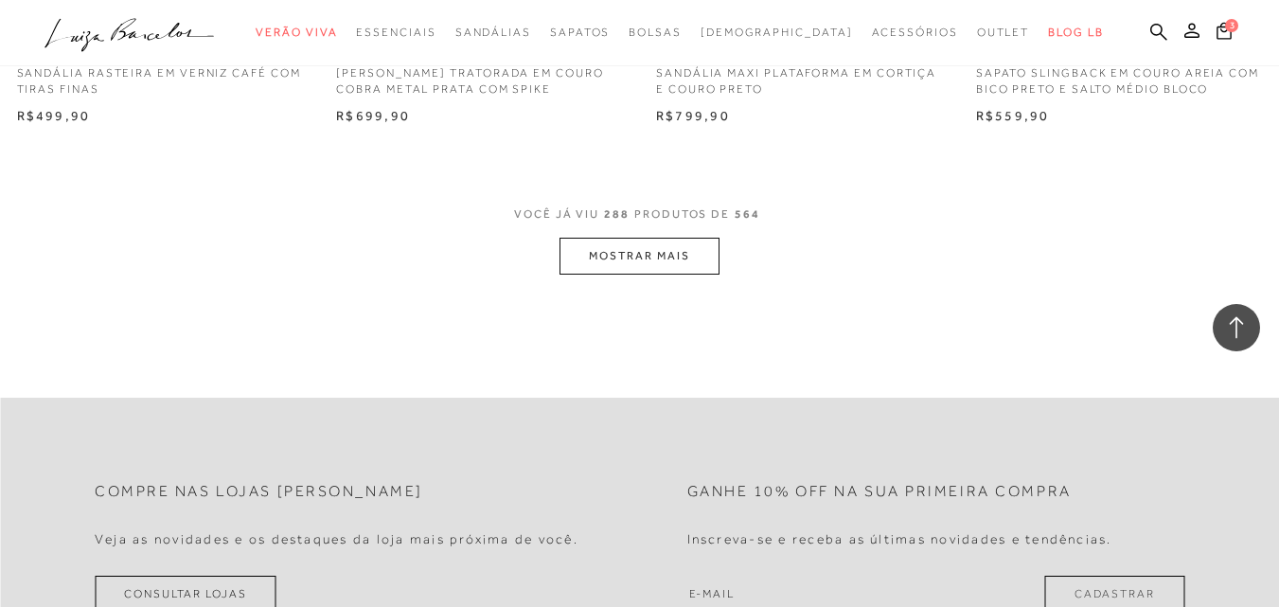
click at [678, 238] on button "MOSTRAR MAIS" at bounding box center [639, 256] width 159 height 37
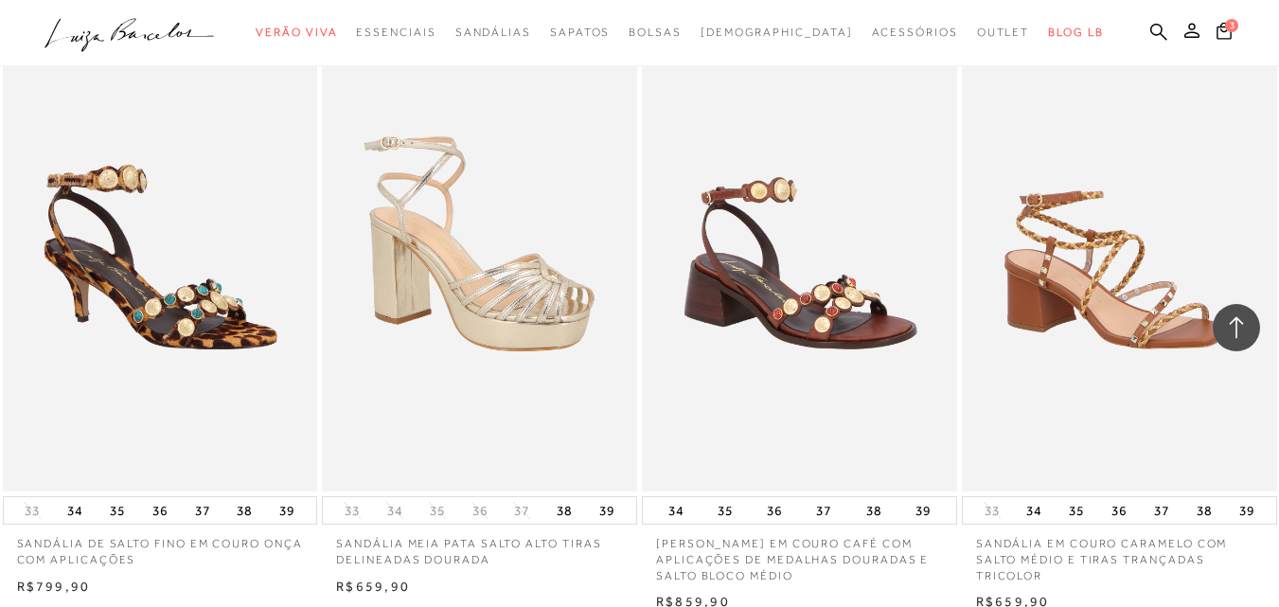
scroll to position [46658, 0]
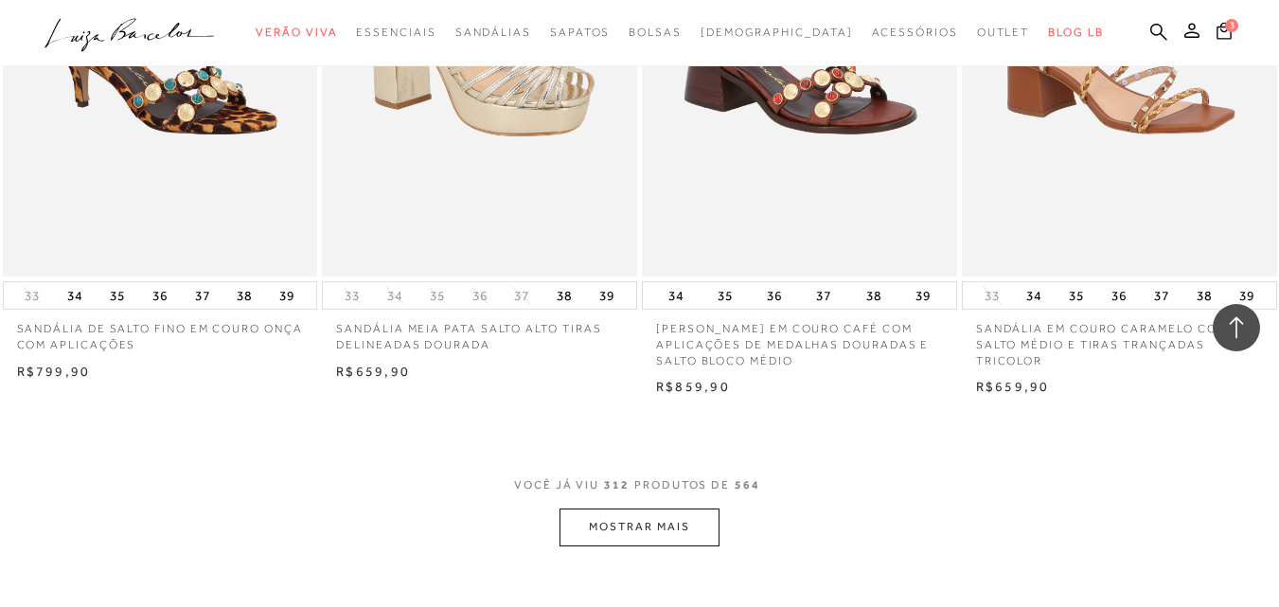
click at [674, 508] on button "MOSTRAR MAIS" at bounding box center [639, 526] width 159 height 37
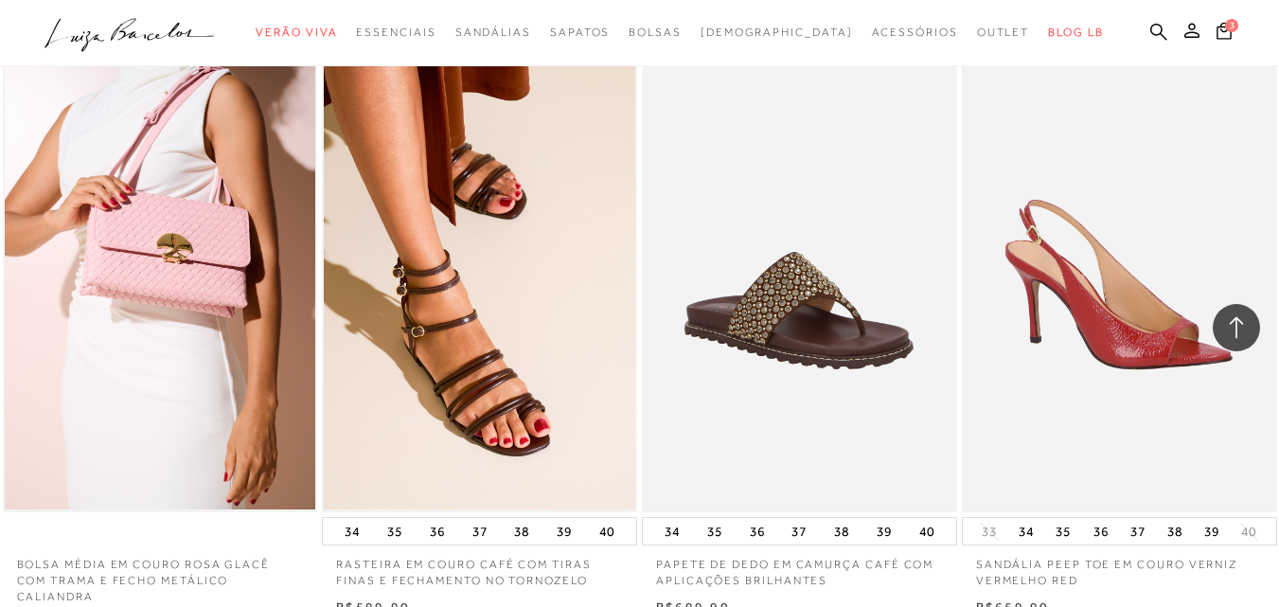
scroll to position [47667, 0]
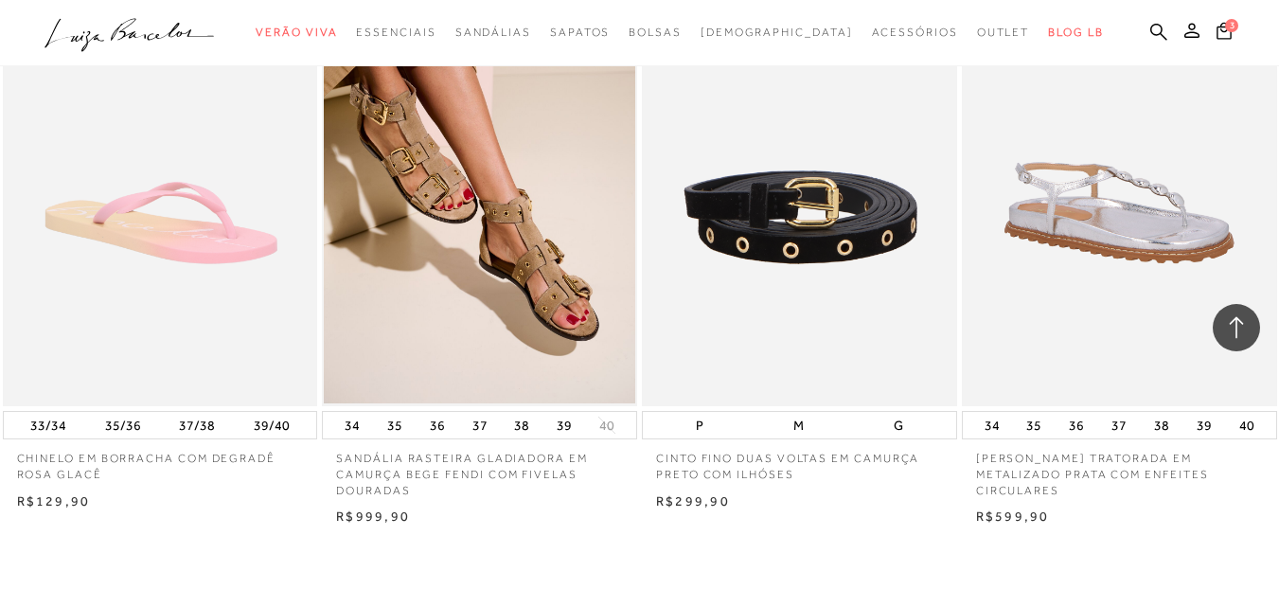
scroll to position [50521, 0]
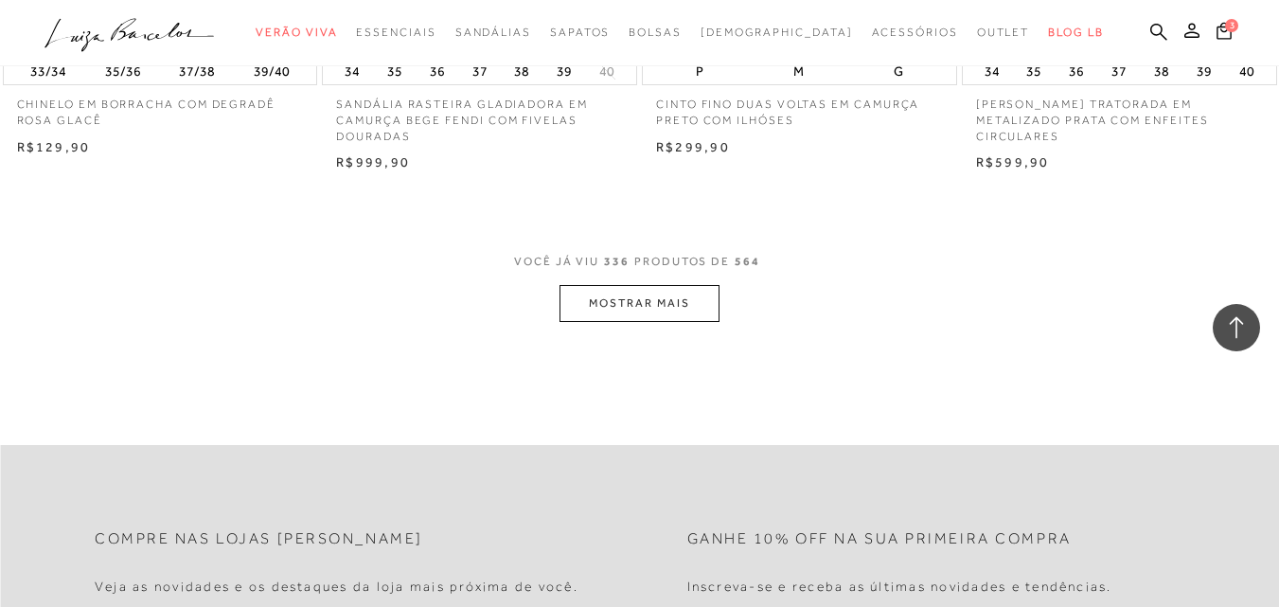
click at [644, 285] on button "MOSTRAR MAIS" at bounding box center [639, 303] width 159 height 37
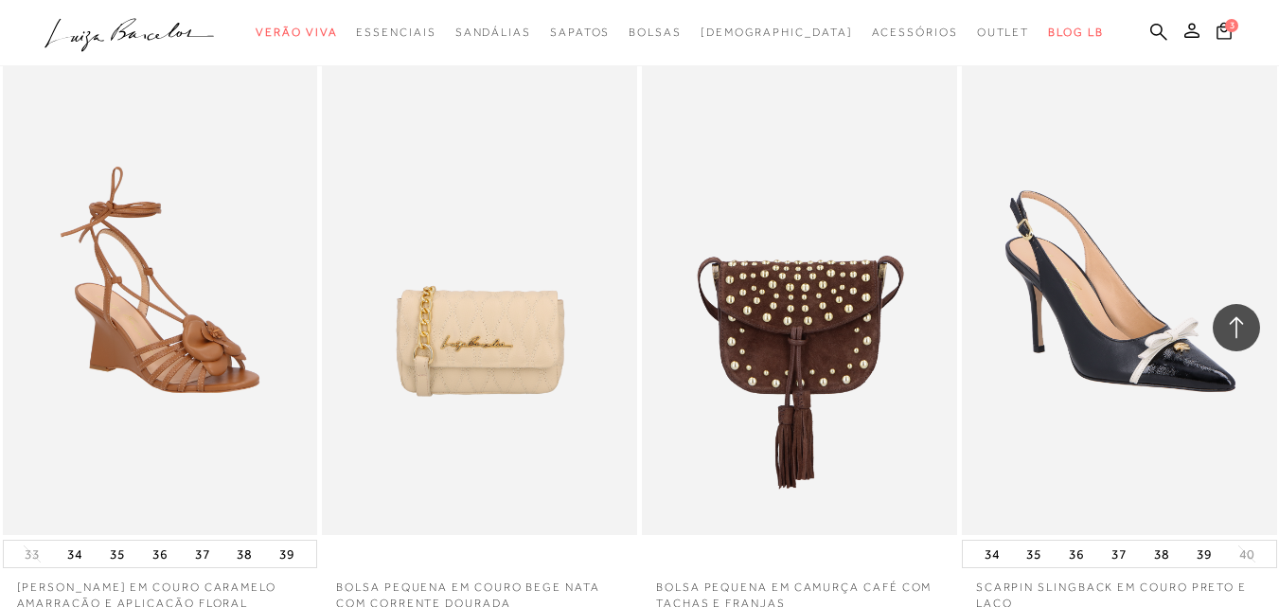
scroll to position [54018, 0]
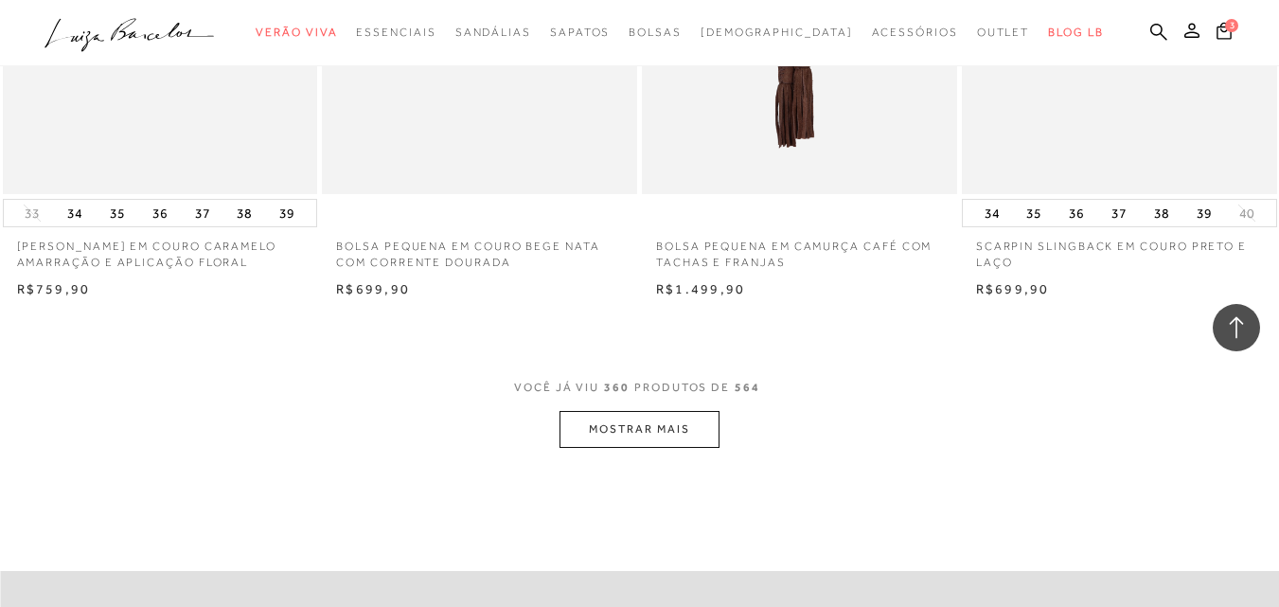
click at [665, 411] on button "MOSTRAR MAIS" at bounding box center [639, 429] width 159 height 37
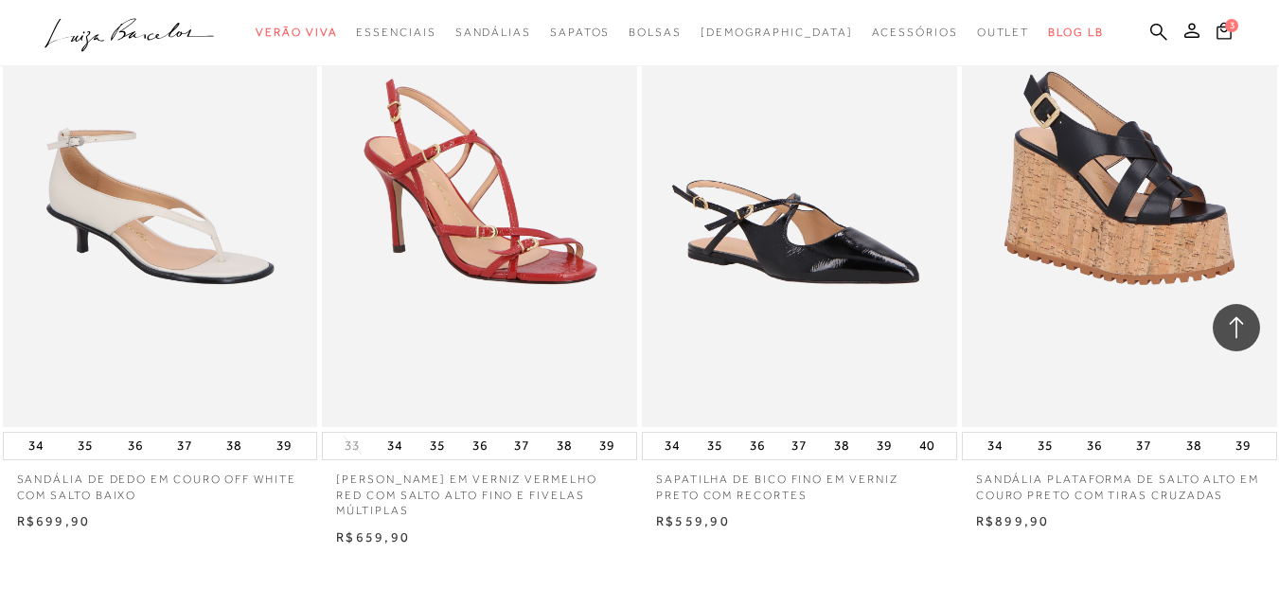
scroll to position [57566, 0]
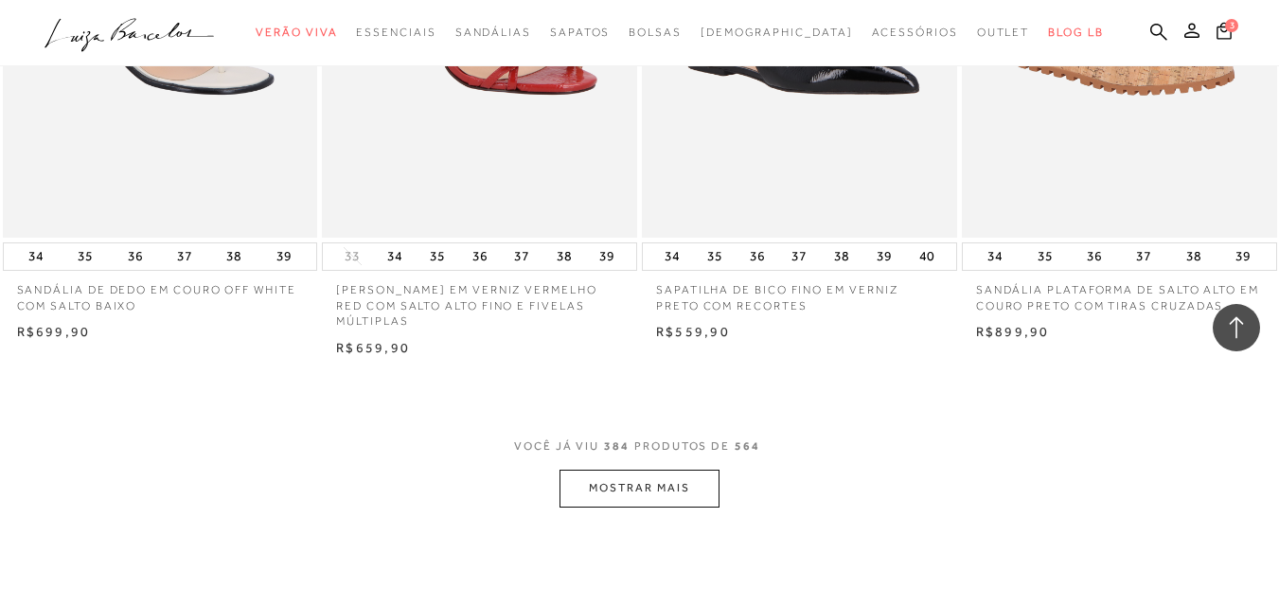
click at [659, 470] on button "MOSTRAR MAIS" at bounding box center [639, 488] width 159 height 37
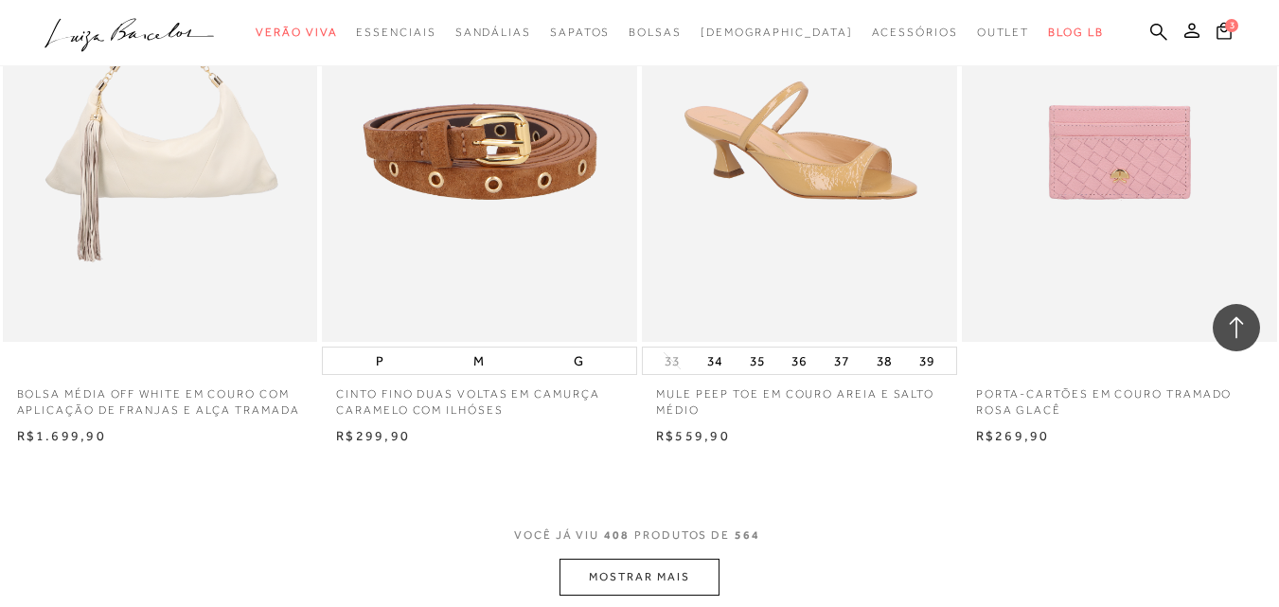
scroll to position [61139, 0]
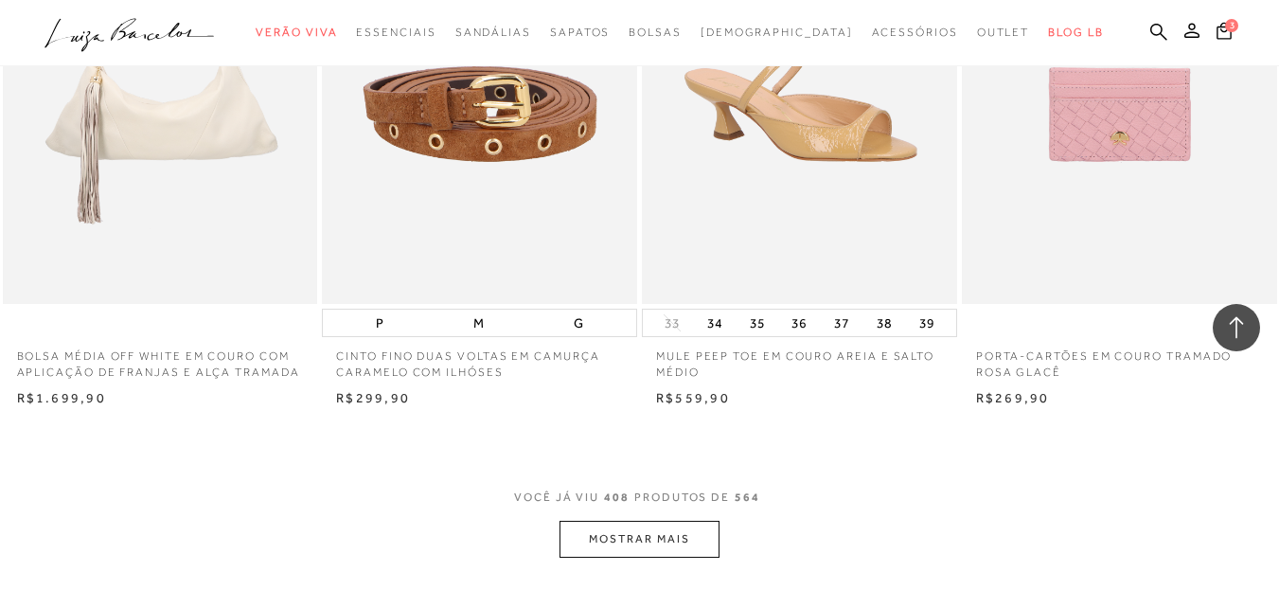
click at [678, 521] on button "MOSTRAR MAIS" at bounding box center [639, 539] width 159 height 37
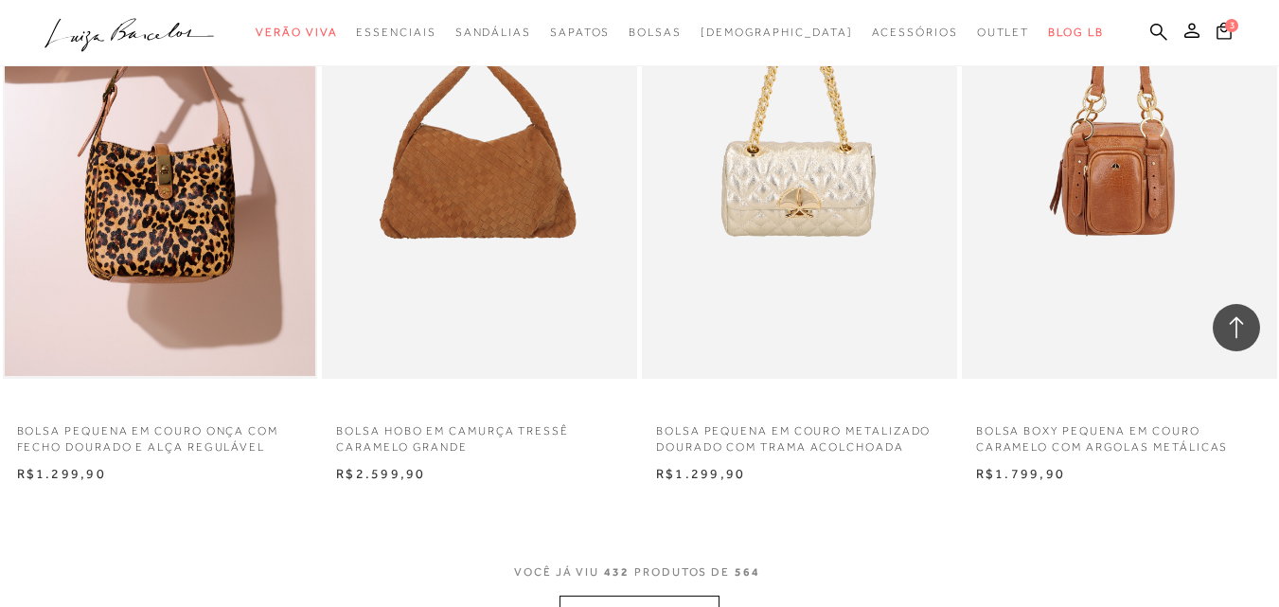
scroll to position [64763, 0]
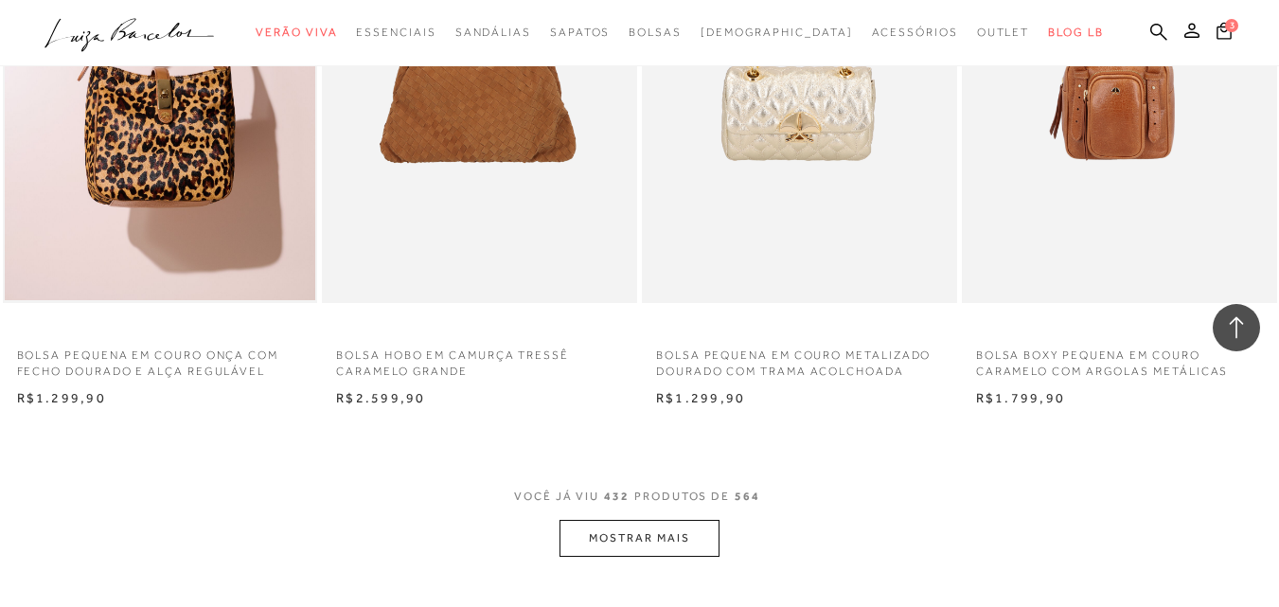
click at [669, 520] on button "MOSTRAR MAIS" at bounding box center [639, 538] width 159 height 37
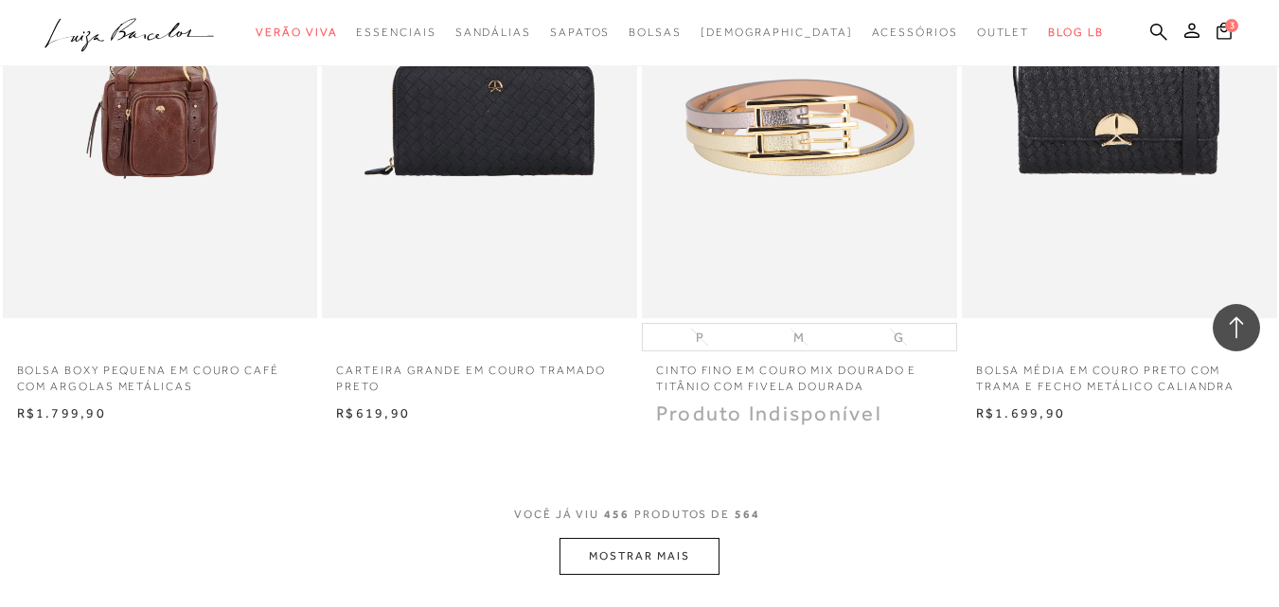
scroll to position [68361, 0]
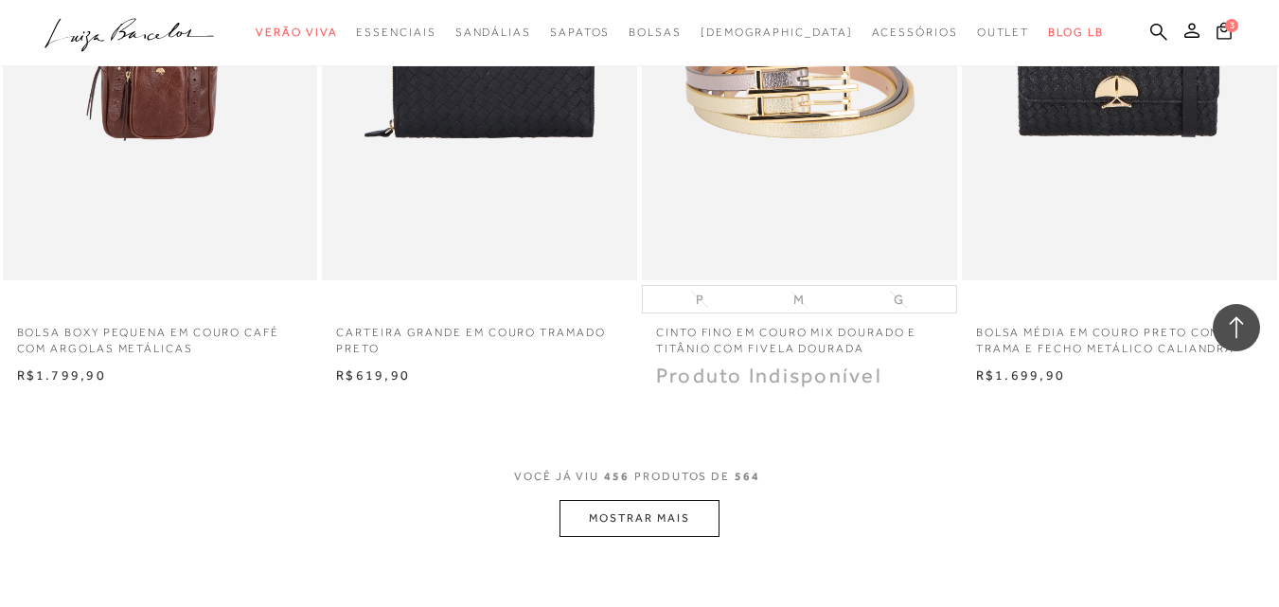
click at [659, 500] on button "MOSTRAR MAIS" at bounding box center [639, 518] width 159 height 37
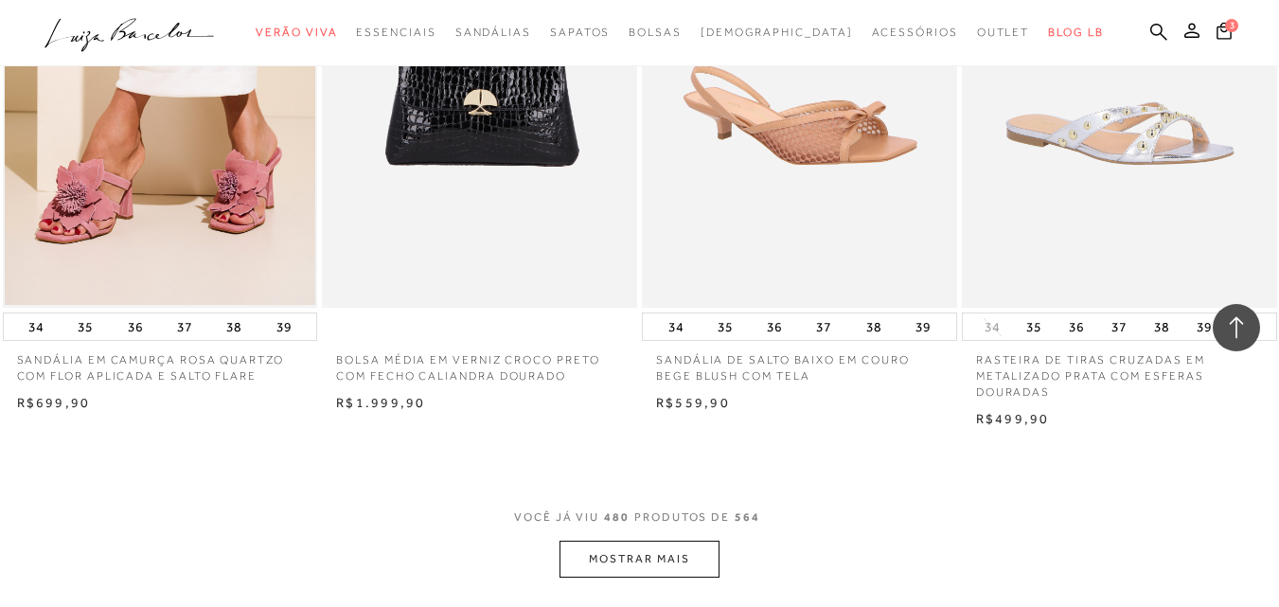
scroll to position [71997, 0]
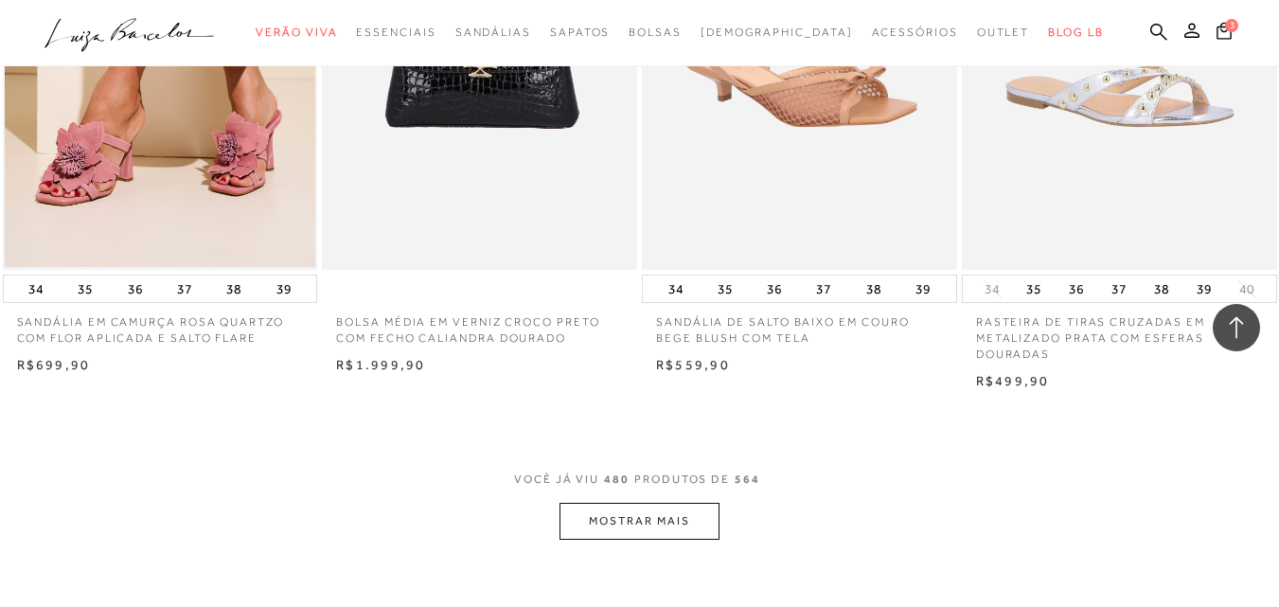
click at [647, 503] on button "MOSTRAR MAIS" at bounding box center [639, 521] width 159 height 37
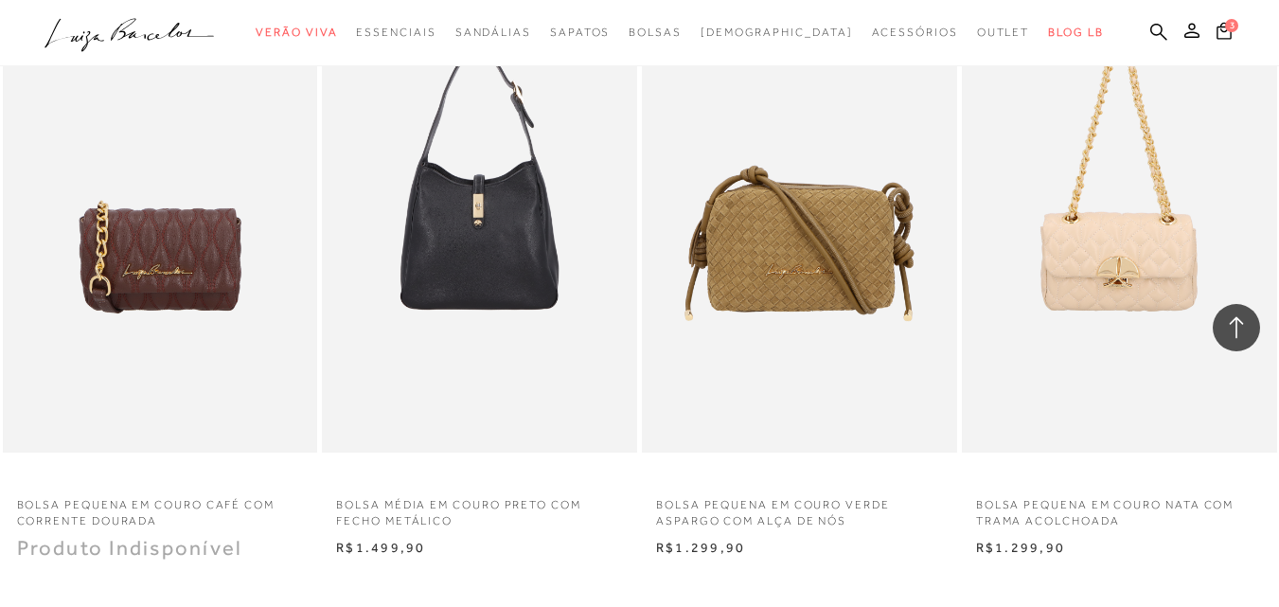
scroll to position [75596, 0]
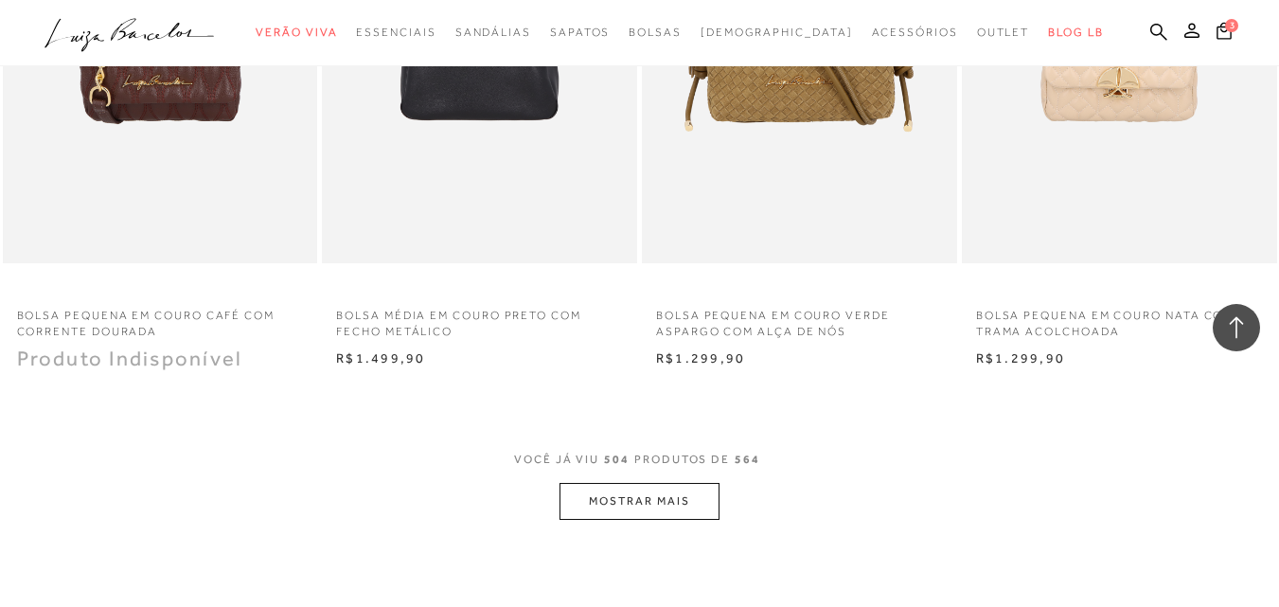
click at [681, 483] on button "MOSTRAR MAIS" at bounding box center [639, 501] width 159 height 37
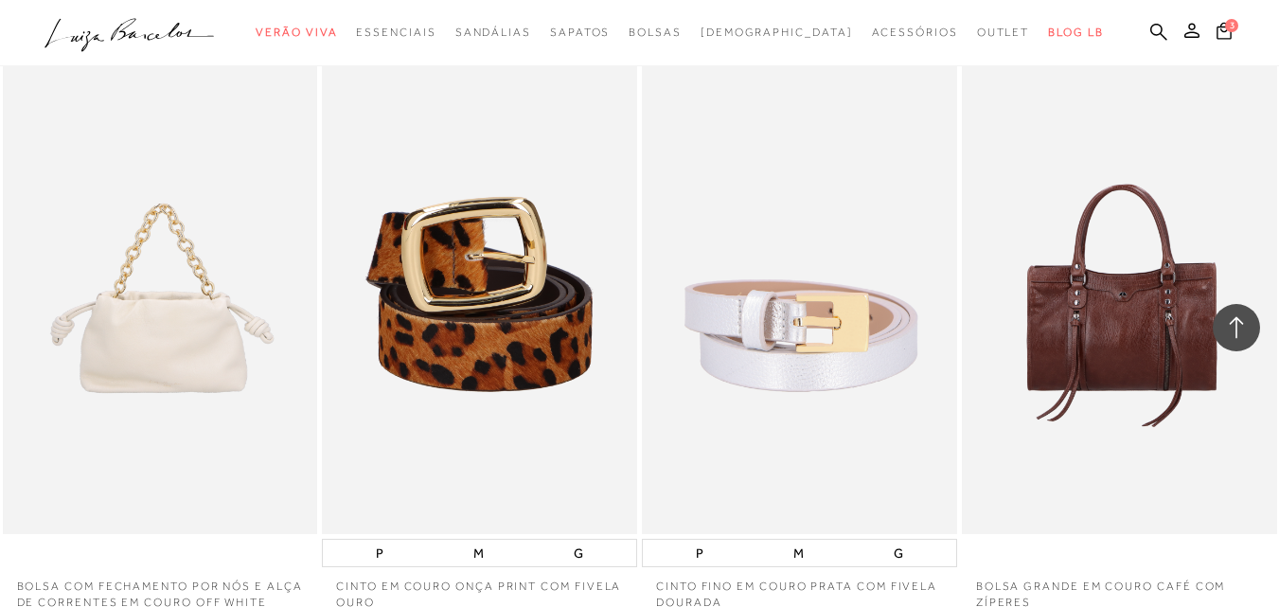
scroll to position [79168, 0]
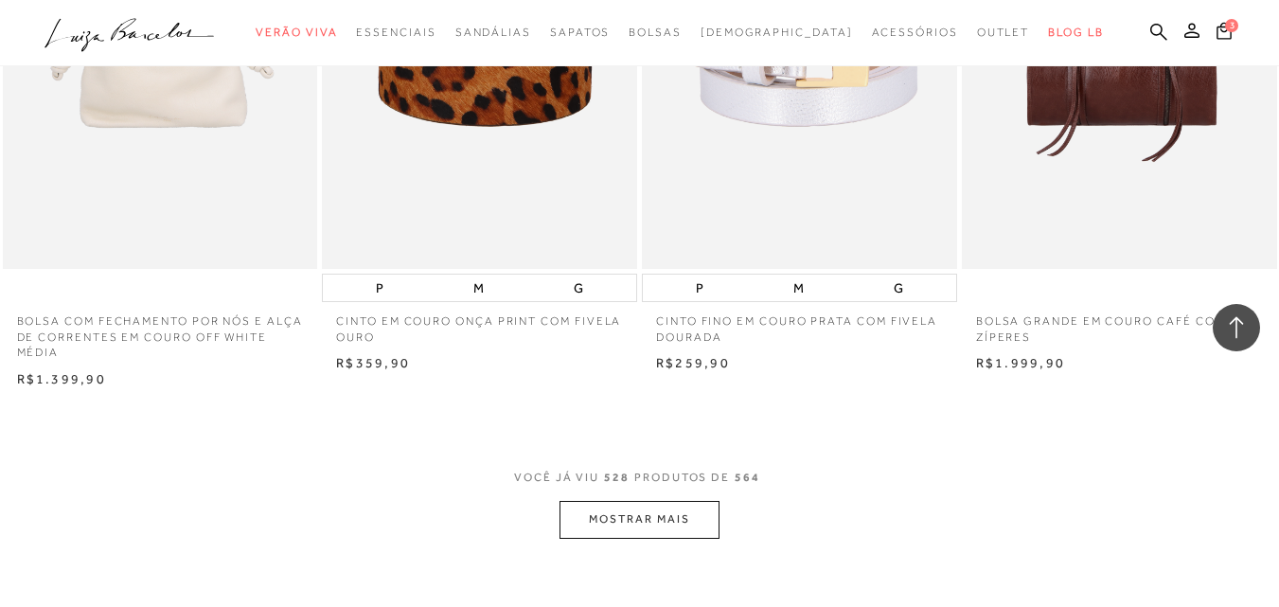
click at [658, 501] on button "MOSTRAR MAIS" at bounding box center [639, 519] width 159 height 37
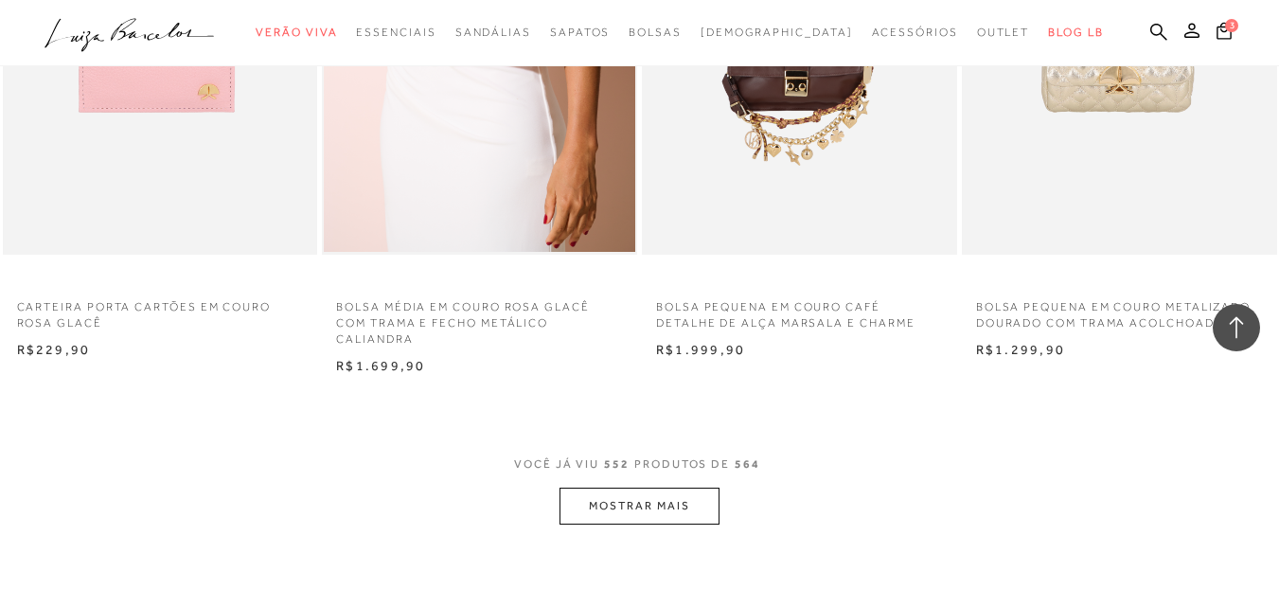
scroll to position [82906, 0]
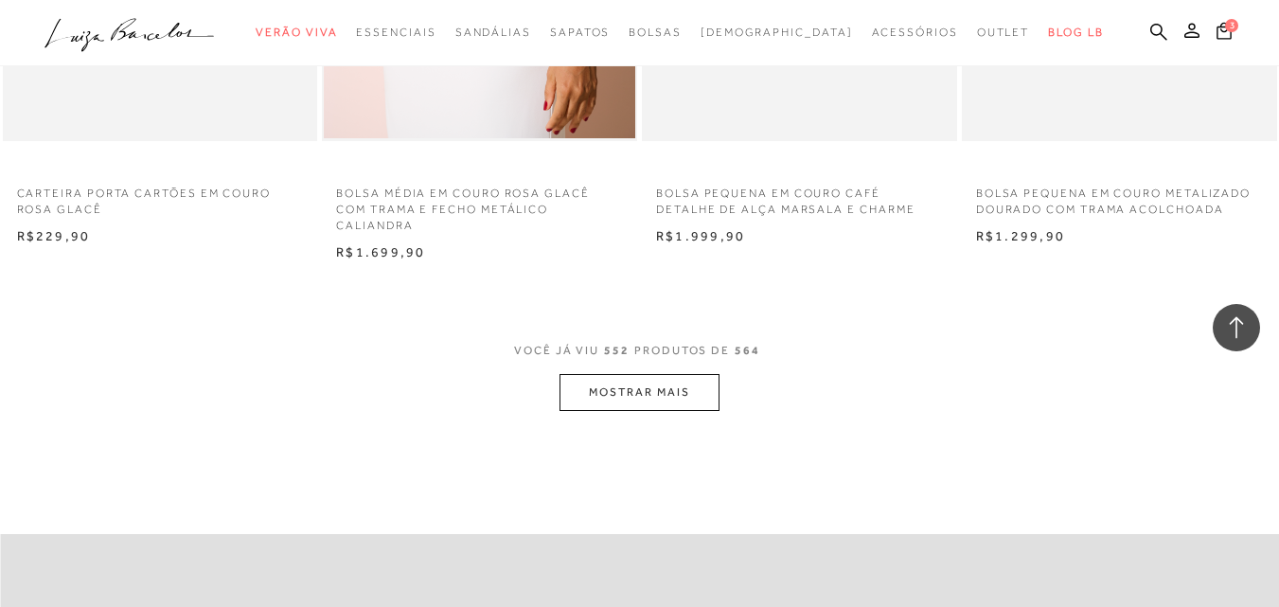
click at [648, 374] on button "MOSTRAR MAIS" at bounding box center [639, 392] width 159 height 37
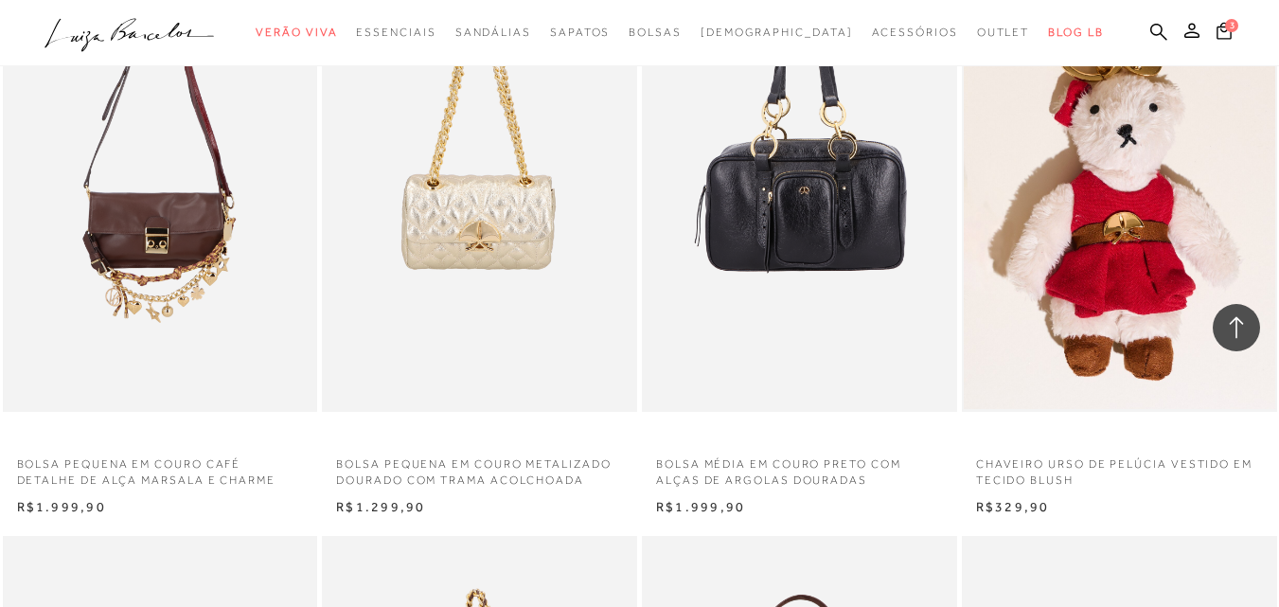
scroll to position [84547, 0]
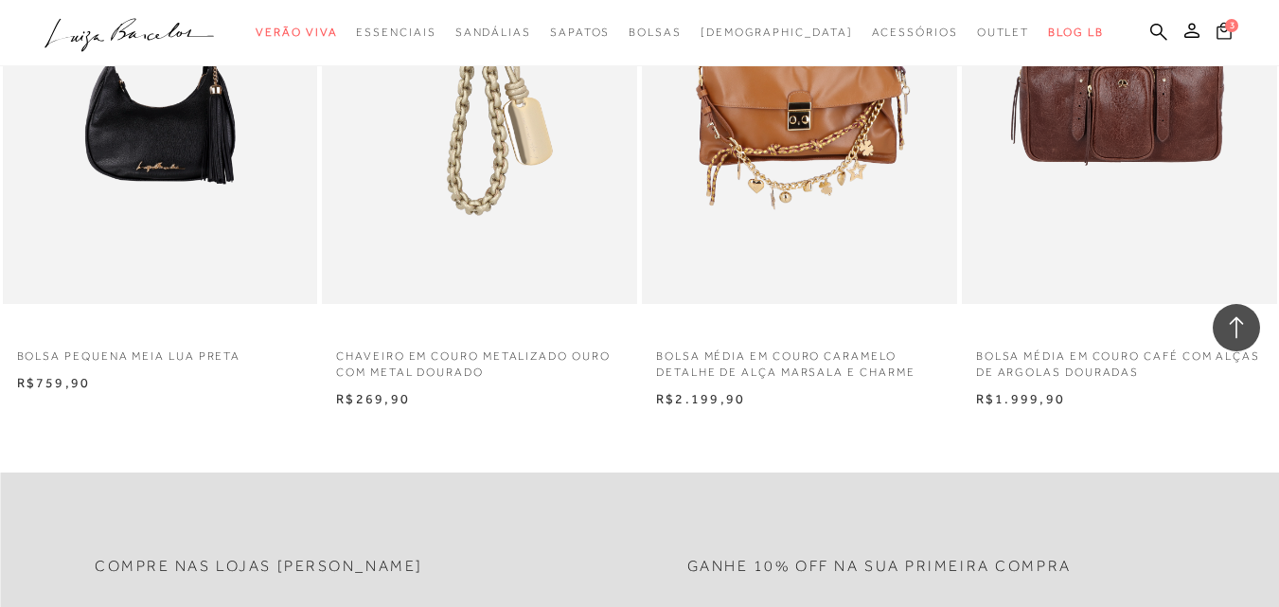
click at [1225, 27] on span "3" at bounding box center [1231, 25] width 13 height 13
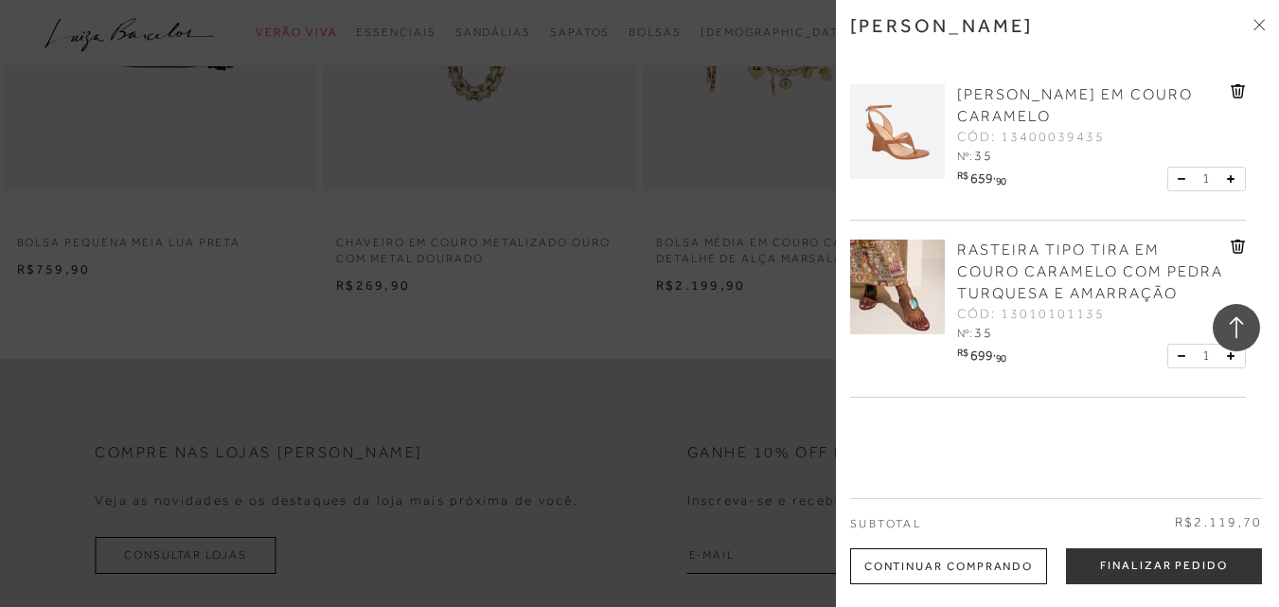
scroll to position [176, 0]
